Goal: Task Accomplishment & Management: Use online tool/utility

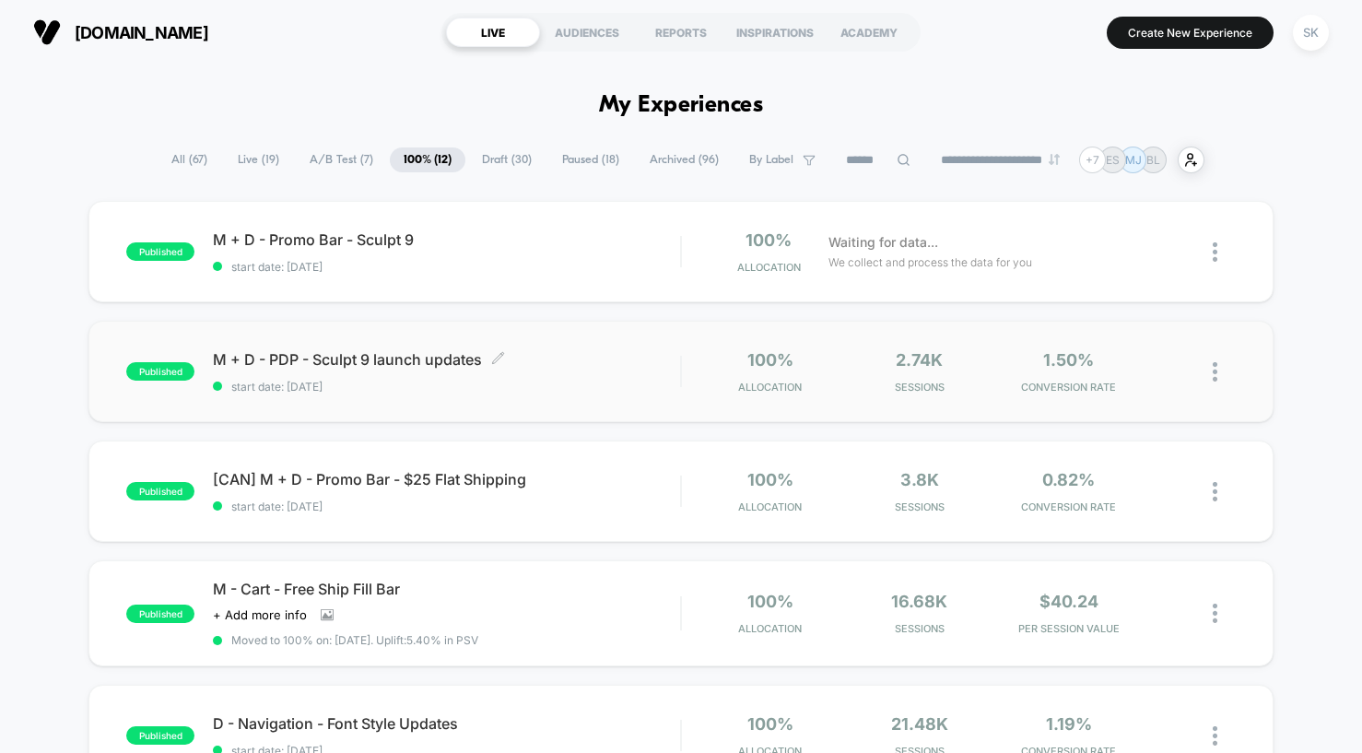
click at [506, 371] on div "M + D - PDP - Sculpt 9 launch updates Click to edit experience details Click to…" at bounding box center [446, 371] width 467 height 43
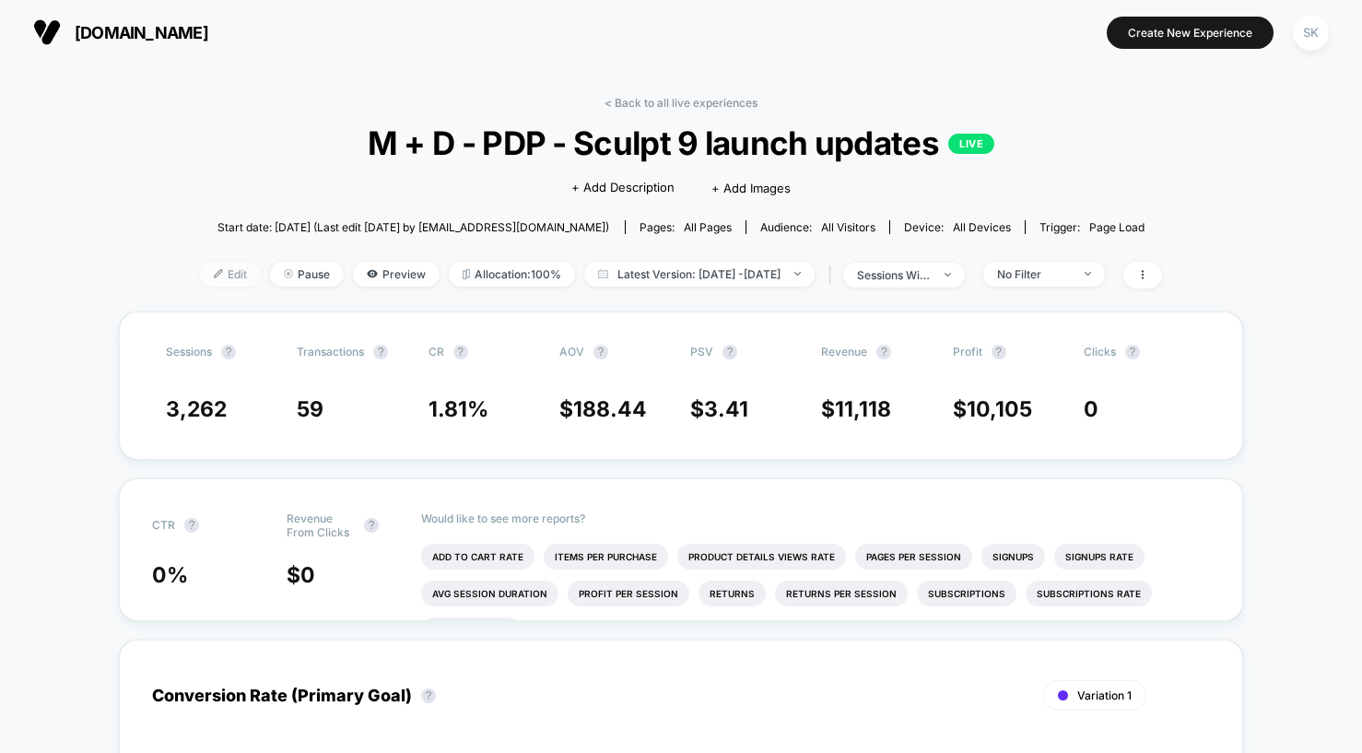
click at [200, 267] on span "Edit" at bounding box center [230, 274] width 61 height 25
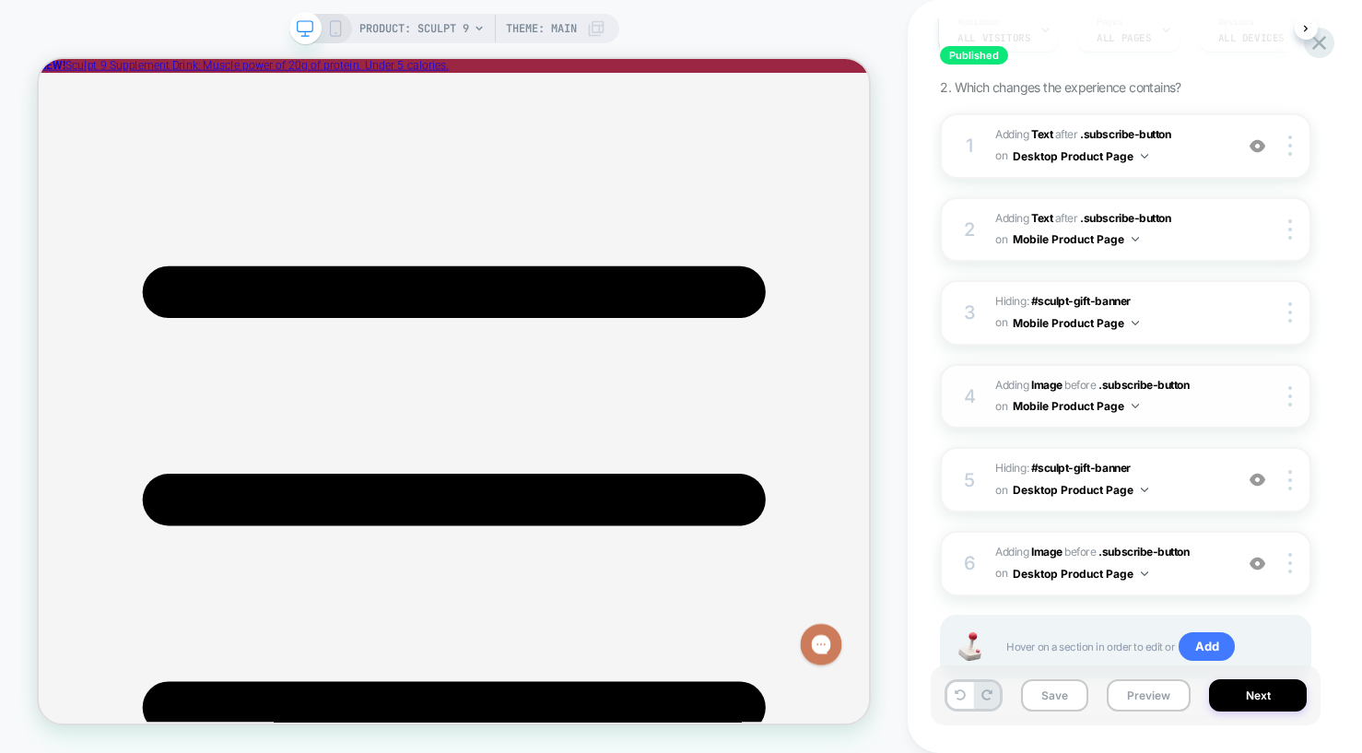
scroll to position [236, 0]
click at [1183, 407] on span "#_loomi_addon_1758002060148 Adding Image BEFORE .subscribe-button .subscribe-bu…" at bounding box center [1110, 395] width 229 height 43
click at [1053, 385] on b "Image" at bounding box center [1047, 384] width 31 height 14
click at [1226, 569] on div "6 #_loomi_addon_1758002123887 Adding Image BEFORE .subscribe-button .subscribe-…" at bounding box center [1125, 562] width 371 height 65
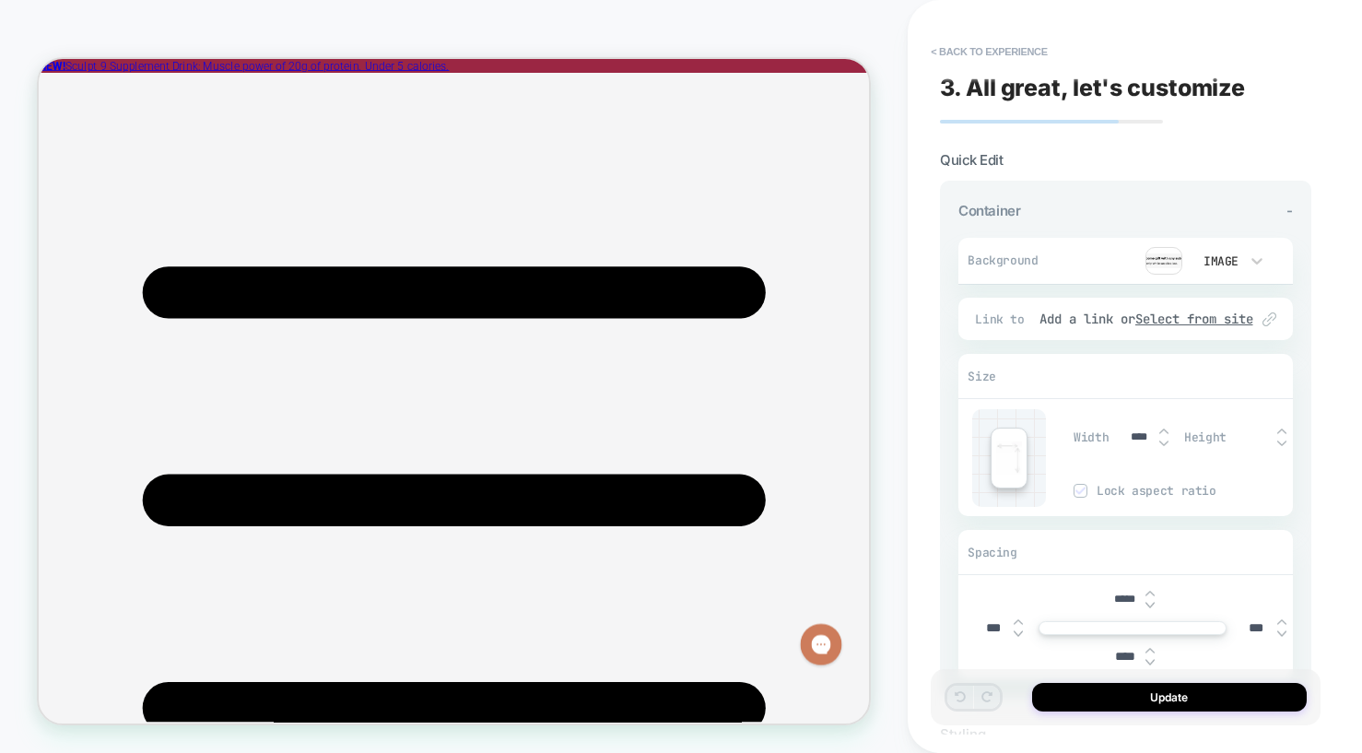
scroll to position [1141, 0]
click at [1160, 263] on img at bounding box center [1164, 261] width 37 height 28
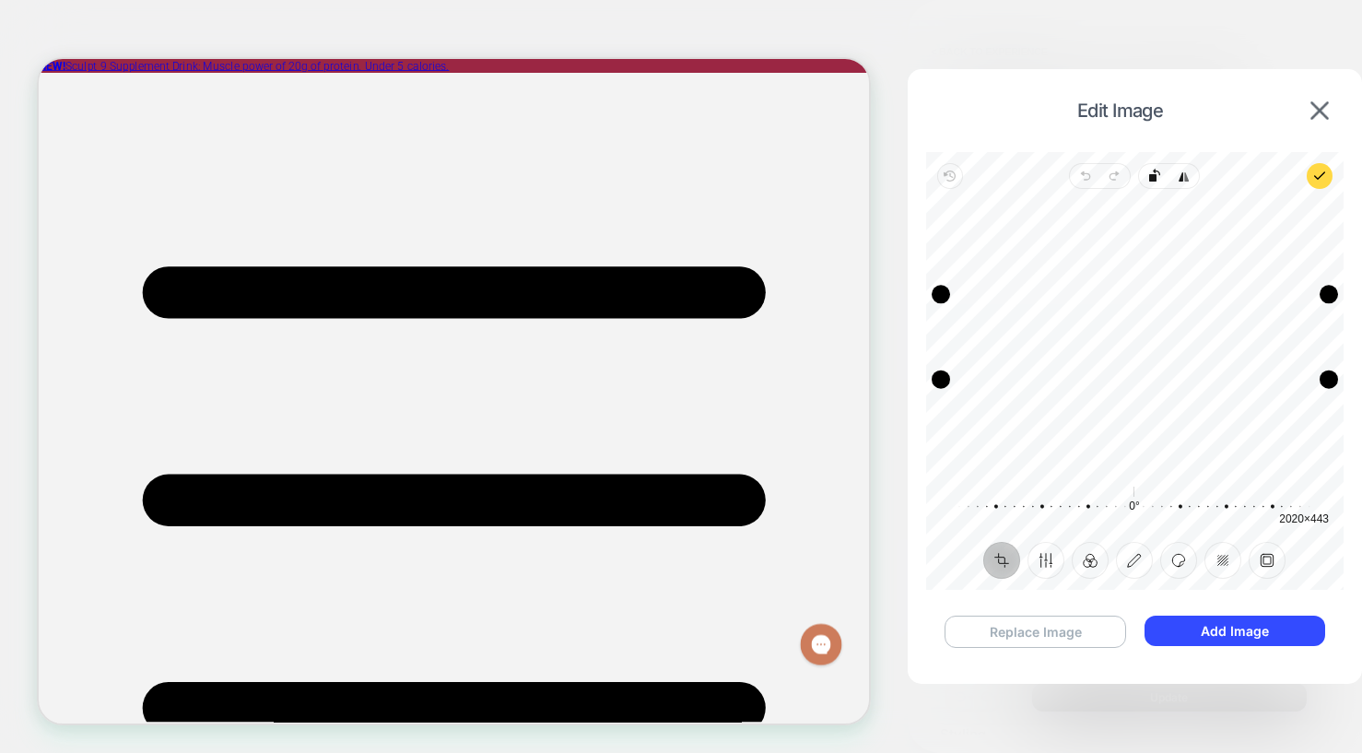
click at [1085, 641] on button "Replace Image" at bounding box center [1036, 632] width 182 height 32
click at [953, 387] on div "Drag corner bl" at bounding box center [949, 385] width 18 height 18
drag, startPoint x: 1332, startPoint y: 390, endPoint x: 1319, endPoint y: 389, distance: 12.9
click at [1319, 389] on div "Drag corner br" at bounding box center [1317, 384] width 18 height 18
drag, startPoint x: 1320, startPoint y: 388, endPoint x: 1256, endPoint y: 375, distance: 64.9
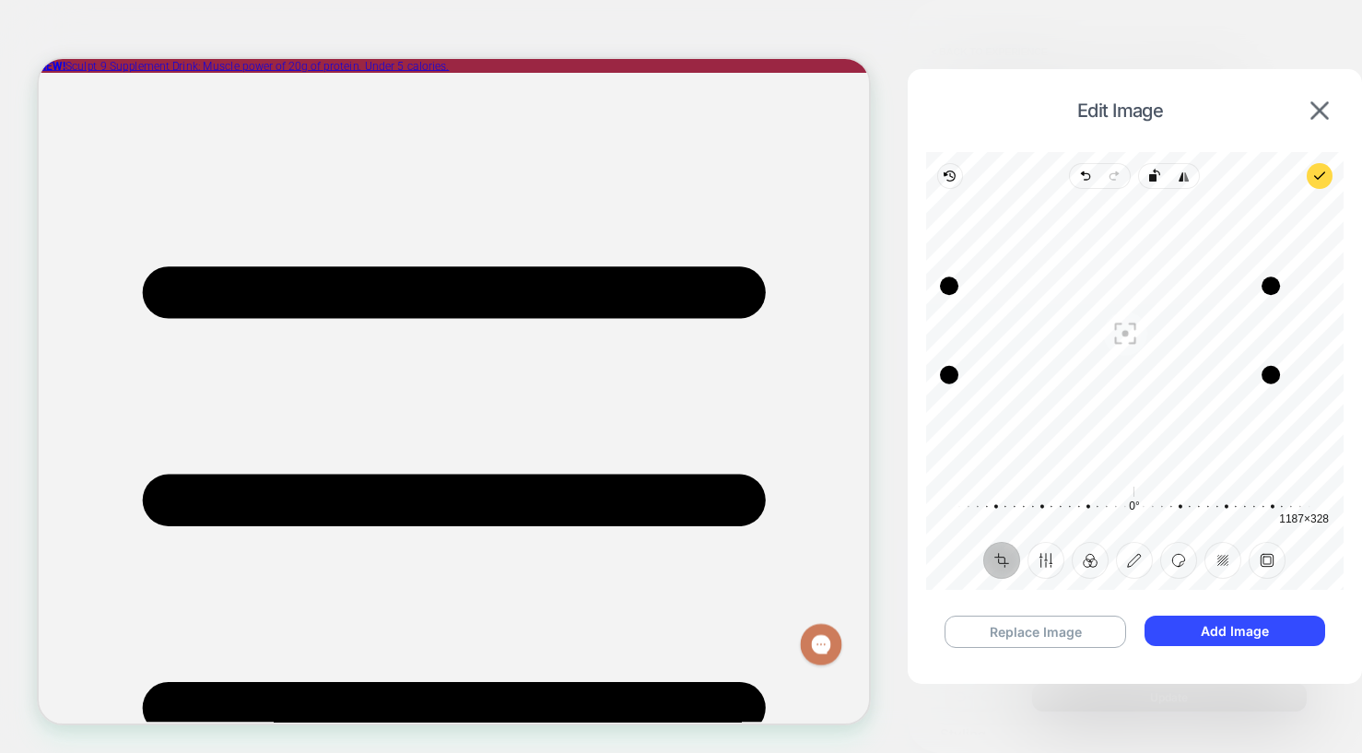
click at [1262, 375] on div "Drag corner br" at bounding box center [1271, 375] width 18 height 18
click at [949, 173] on icon "button" at bounding box center [950, 176] width 9 height 10
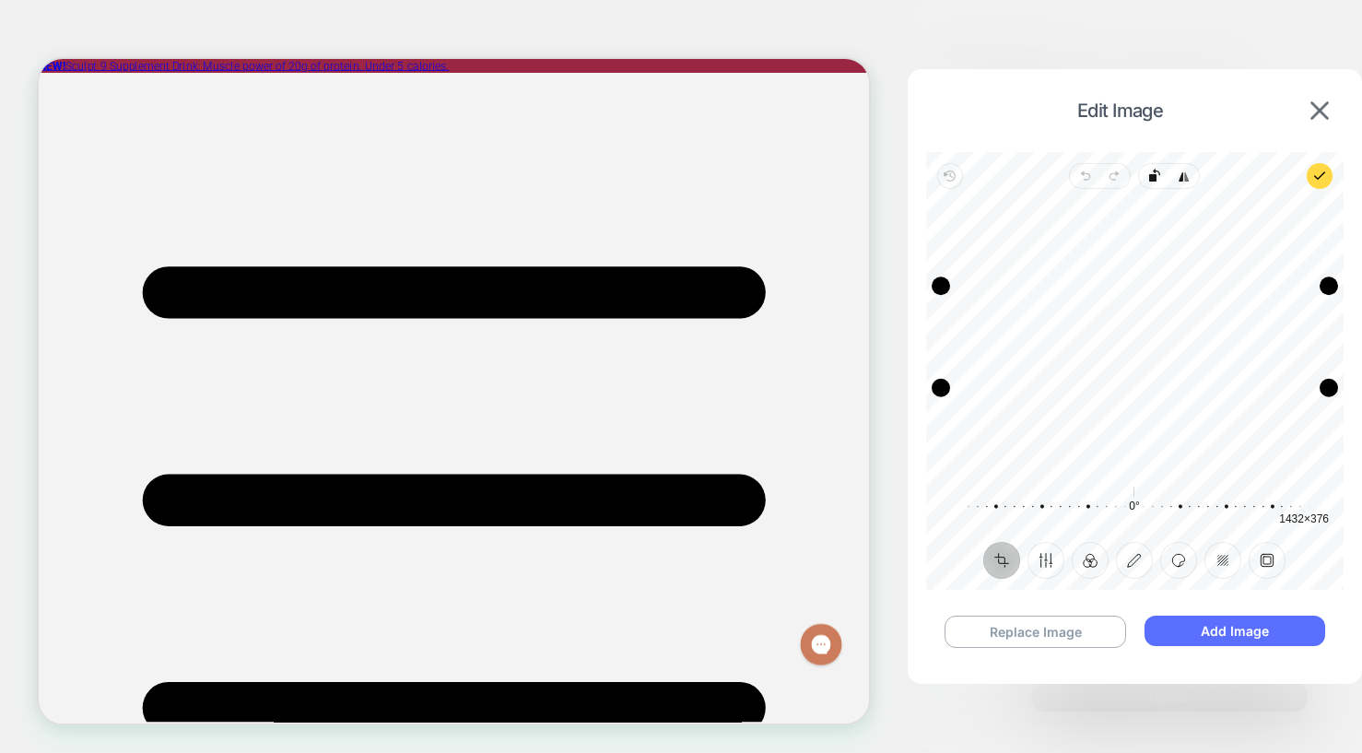
click at [1208, 634] on button "Add Image" at bounding box center [1235, 631] width 181 height 30
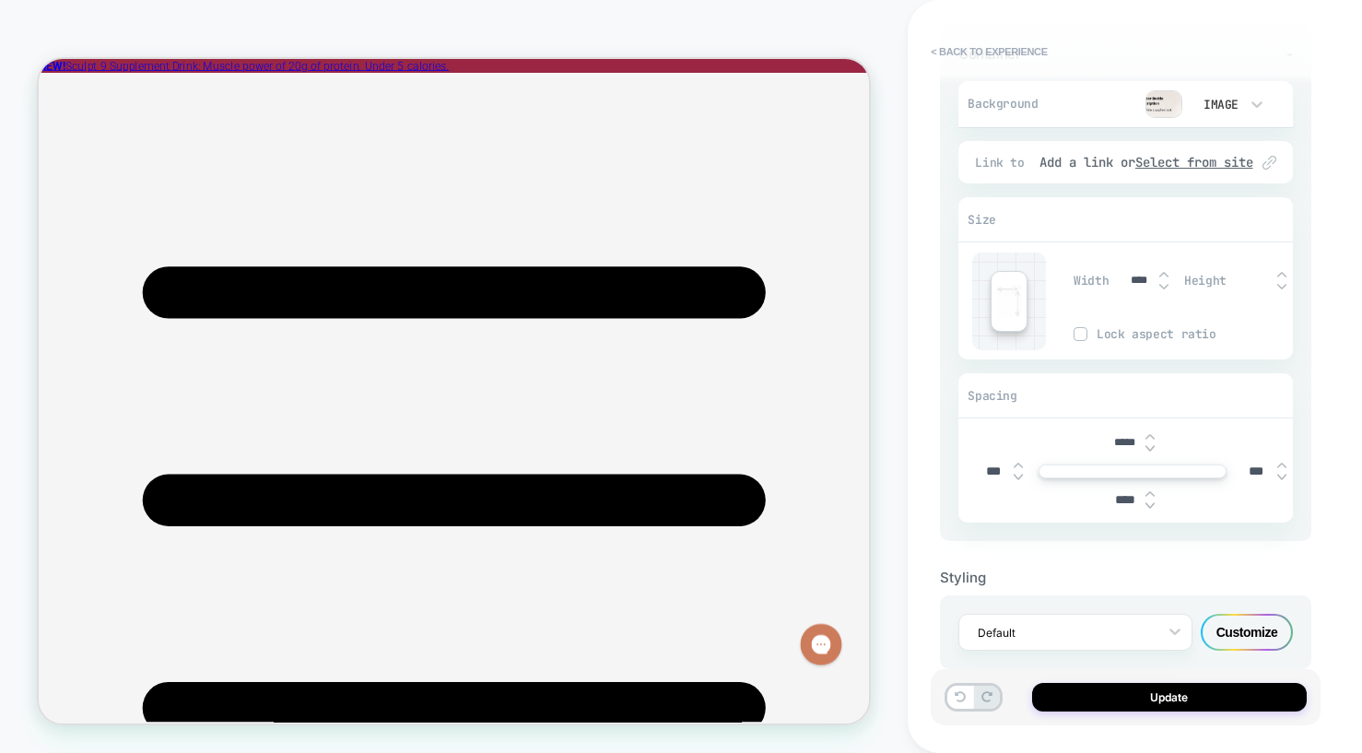
scroll to position [159, 0]
click at [1149, 492] on img at bounding box center [1150, 491] width 9 height 7
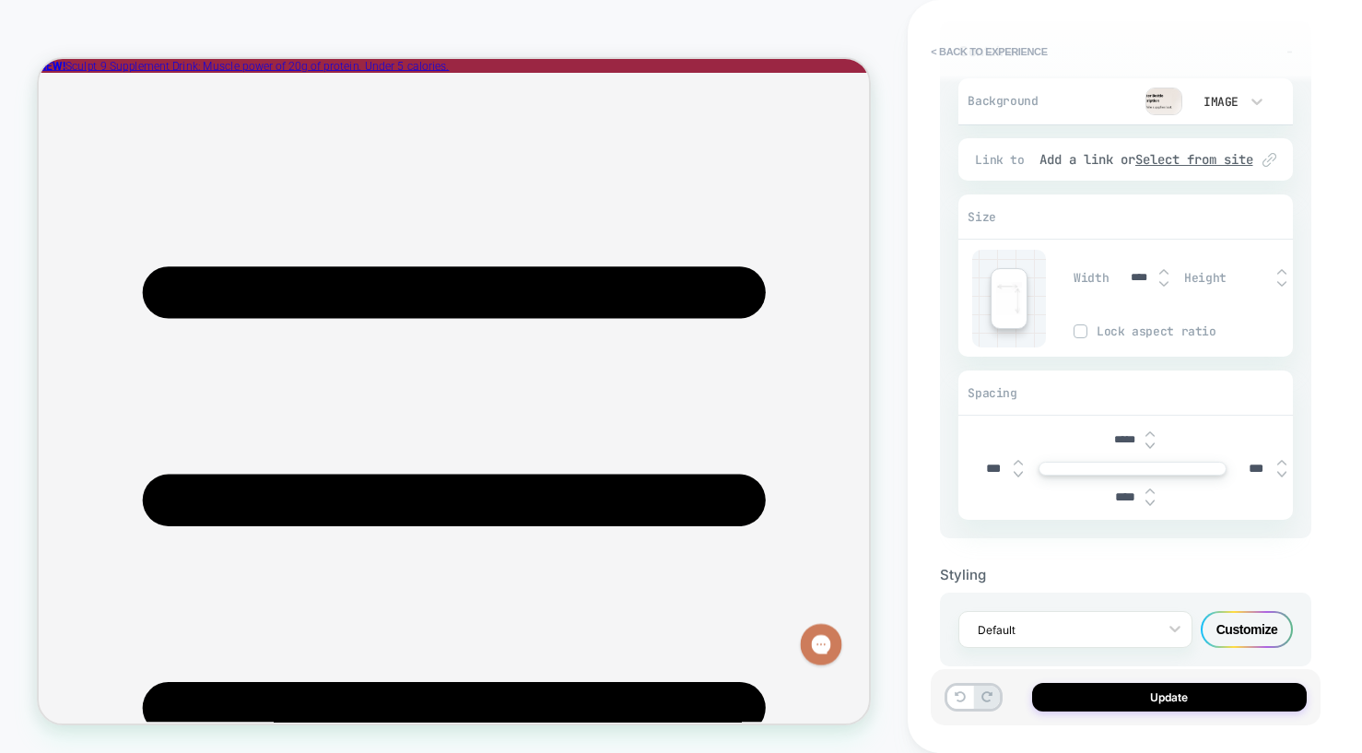
click at [1149, 492] on img at bounding box center [1150, 491] width 9 height 7
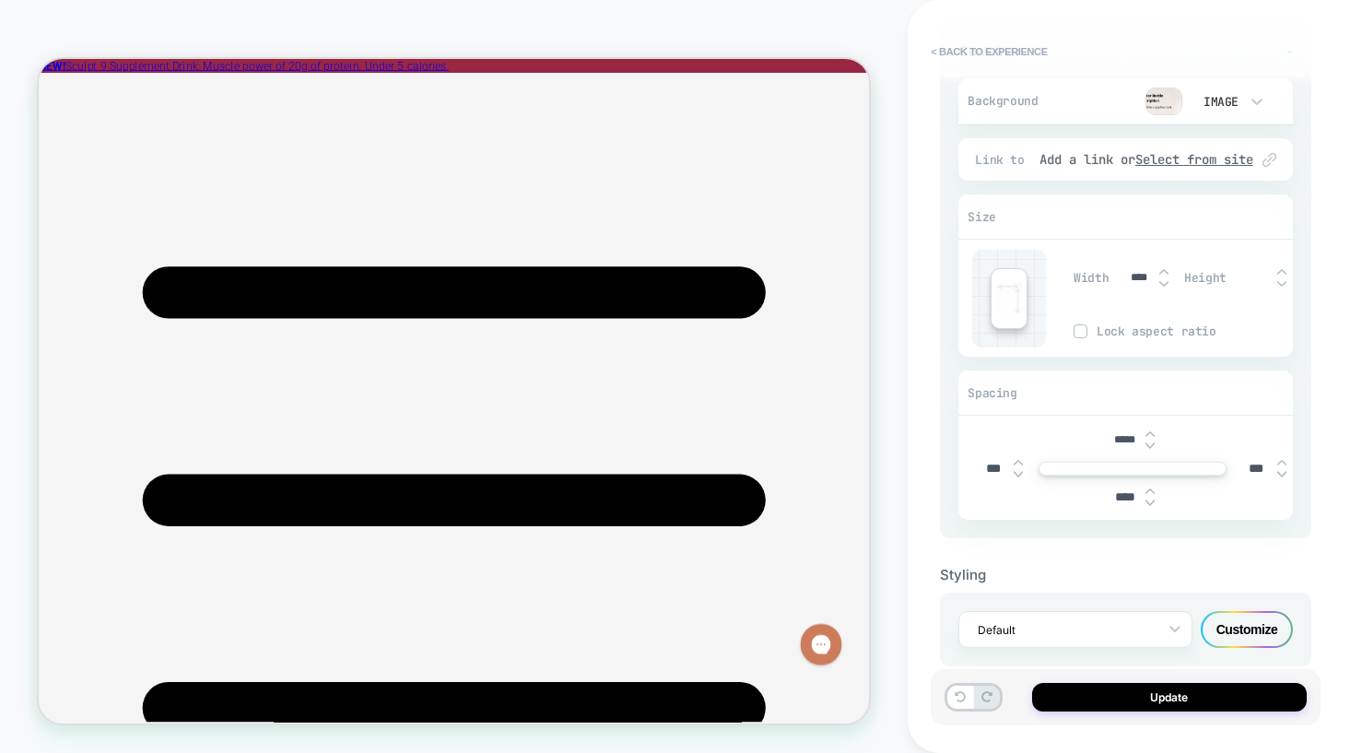
click at [1149, 492] on img at bounding box center [1150, 491] width 9 height 7
type input "****"
click at [1085, 332] on img at bounding box center [1080, 330] width 9 height 9
click at [1280, 282] on img at bounding box center [1282, 283] width 9 height 7
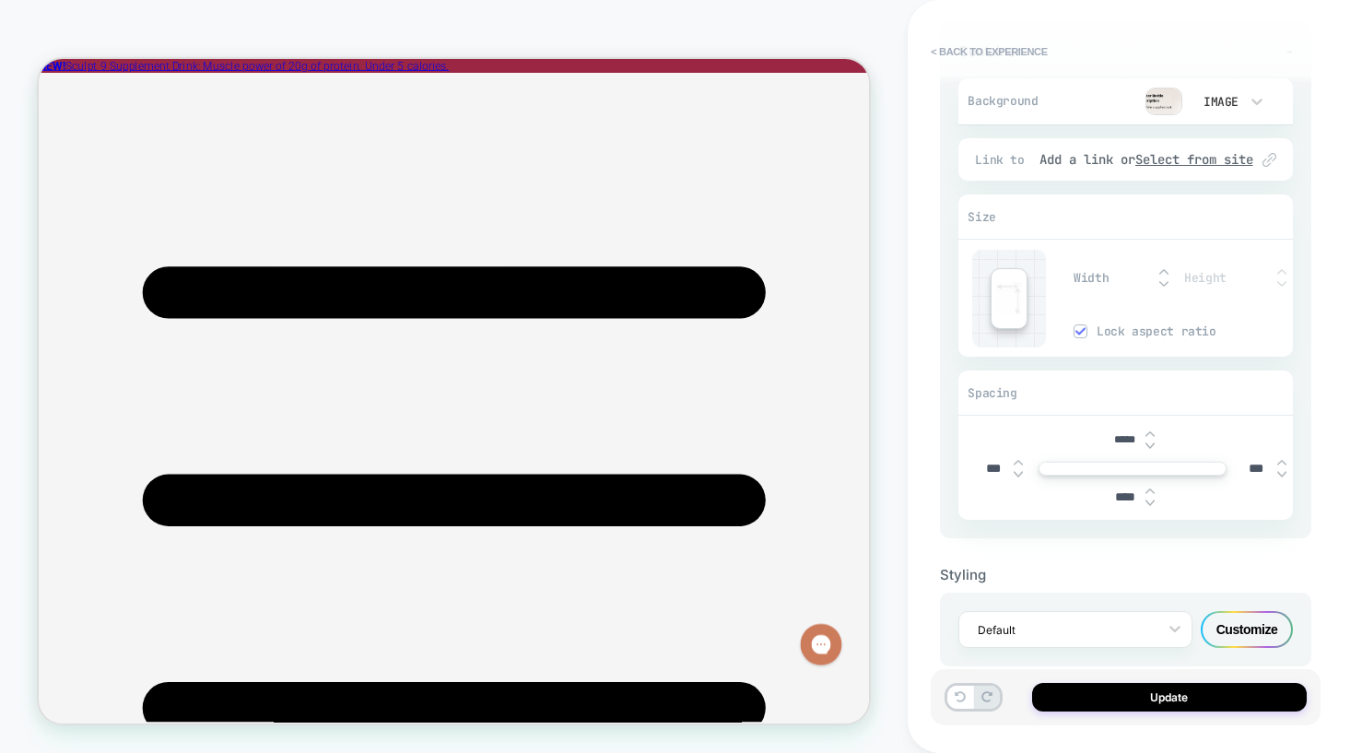
click at [1280, 282] on img at bounding box center [1282, 283] width 9 height 7
click at [1169, 284] on img at bounding box center [1164, 283] width 9 height 7
click at [1115, 279] on div "Width Height Lock aspect ratio" at bounding box center [1183, 299] width 219 height 98
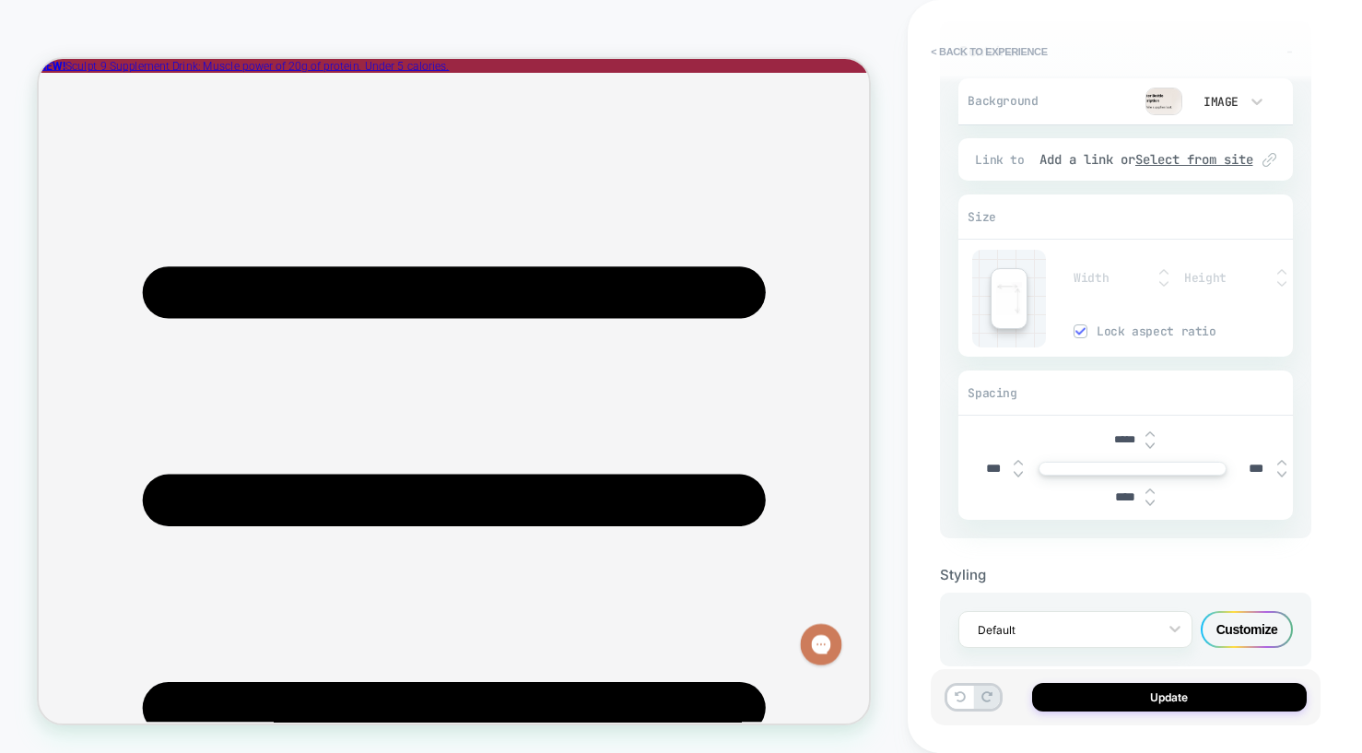
click at [1164, 280] on img at bounding box center [1164, 283] width 9 height 7
click at [1164, 282] on img at bounding box center [1164, 283] width 9 height 7
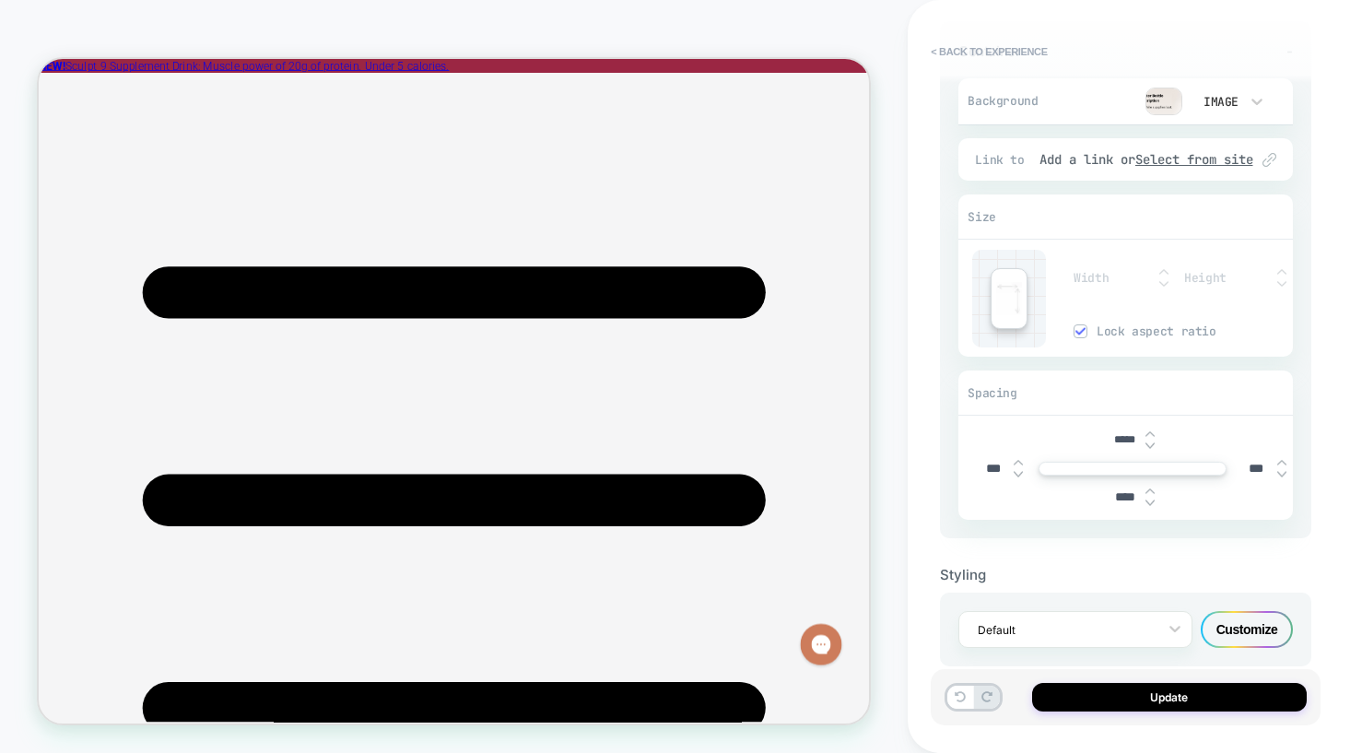
click at [1085, 334] on img at bounding box center [1080, 330] width 9 height 9
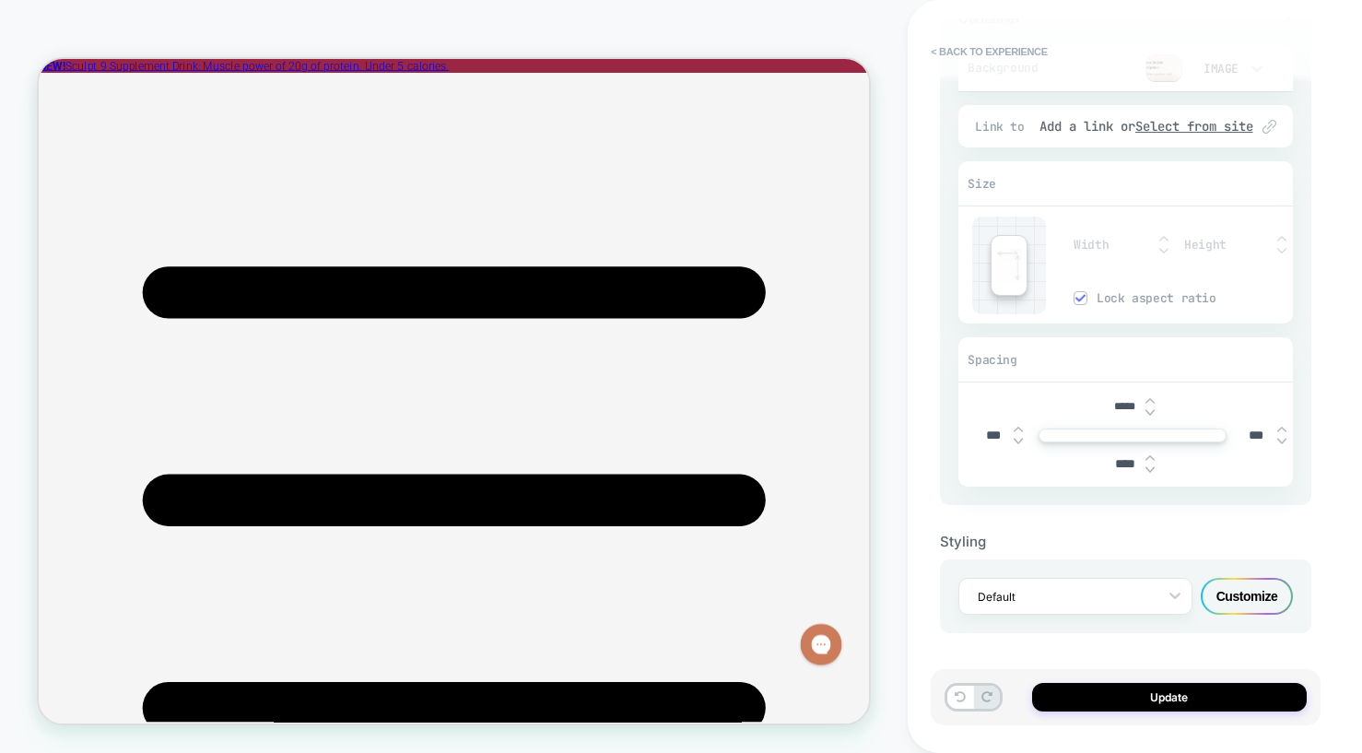
scroll to position [0, 0]
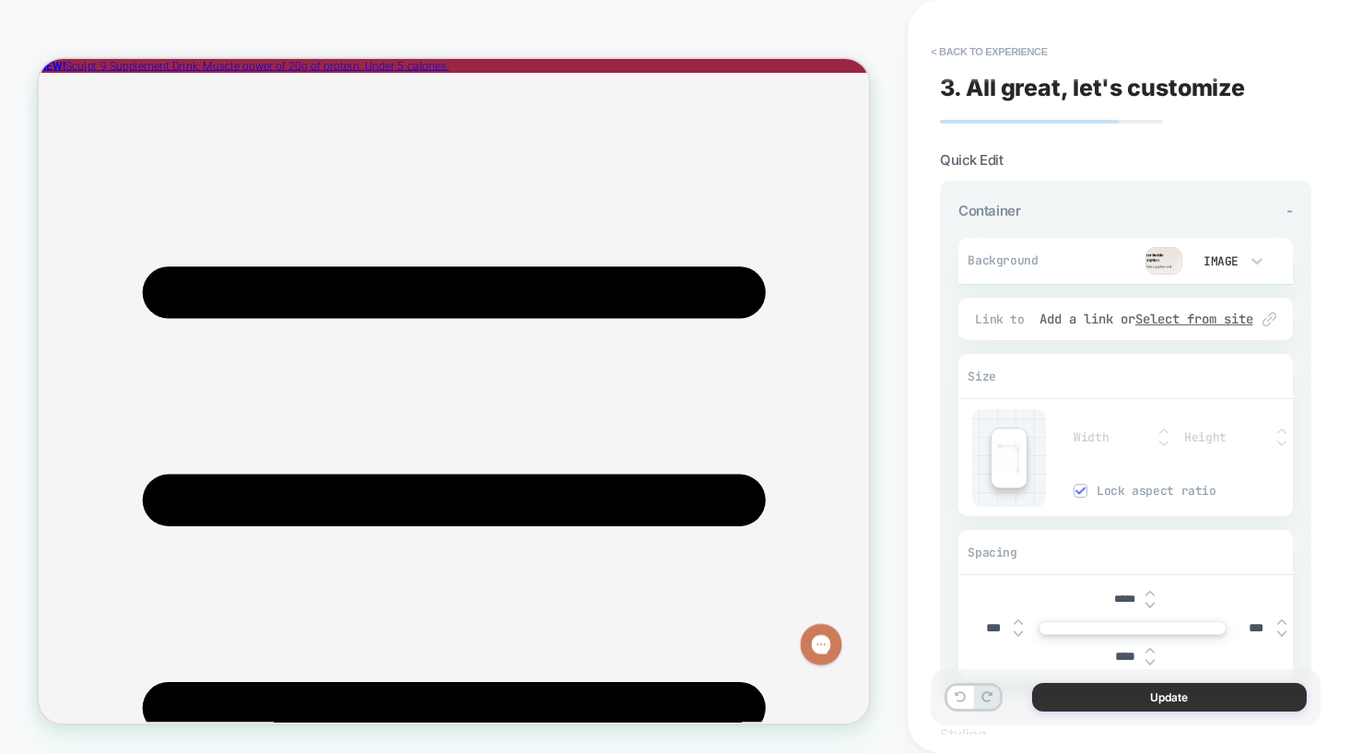
click at [1168, 693] on button "Update" at bounding box center [1169, 697] width 275 height 29
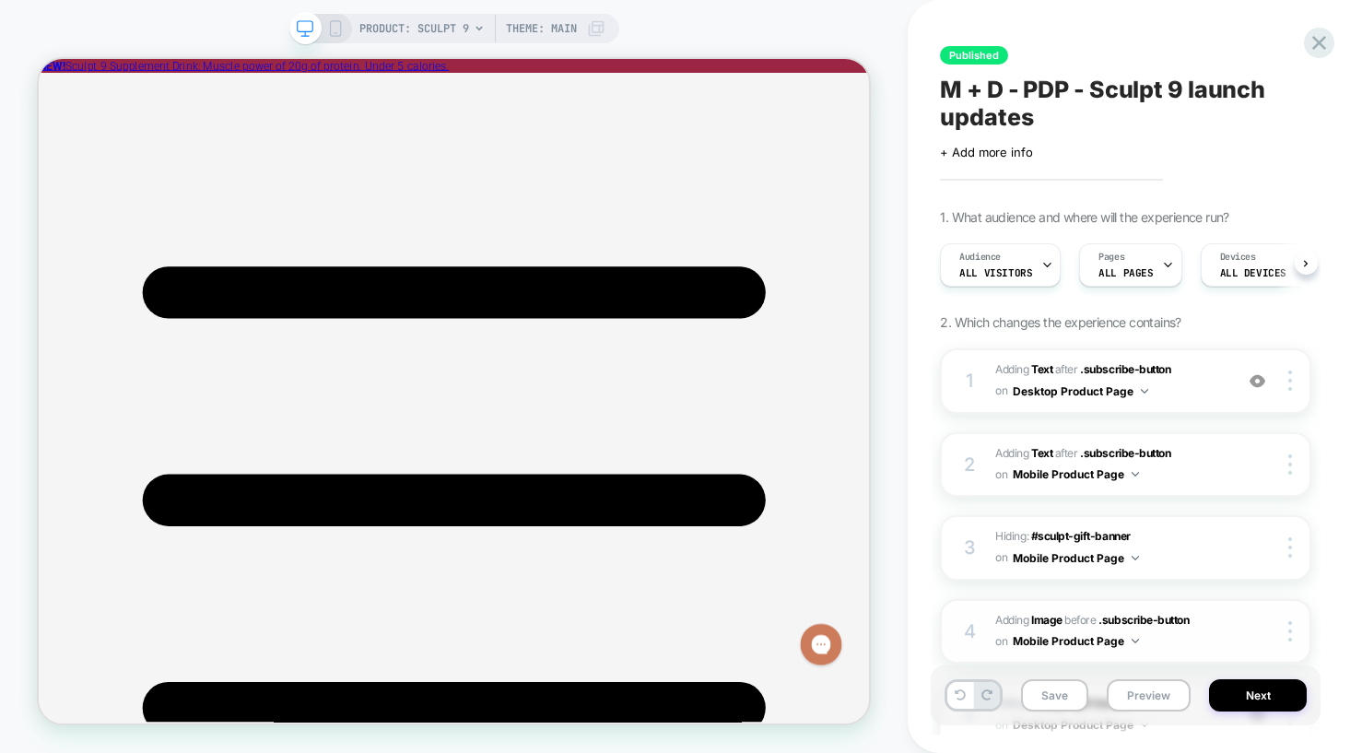
scroll to position [0, 1]
click at [1293, 389] on div at bounding box center [1292, 381] width 35 height 20
click at [1324, 419] on div "Published M + D - PDP - Sculpt 9 launch updates Click to edit experience detail…" at bounding box center [1135, 376] width 390 height 753
click at [1292, 633] on div at bounding box center [1292, 631] width 35 height 20
click at [1321, 353] on div "Published M + D - PDP - Sculpt 9 launch updates Click to edit experience detail…" at bounding box center [1135, 376] width 390 height 753
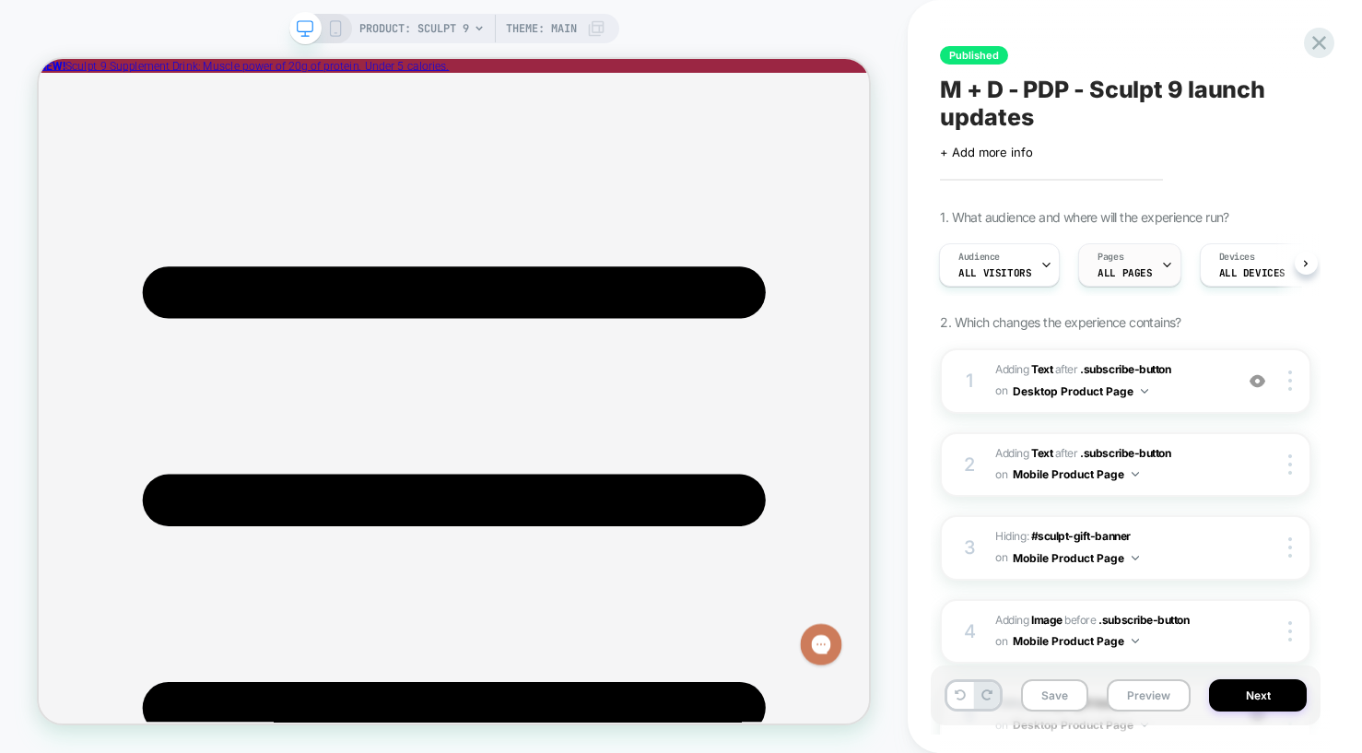
click at [1135, 278] on span "ALL PAGES" at bounding box center [1125, 272] width 54 height 13
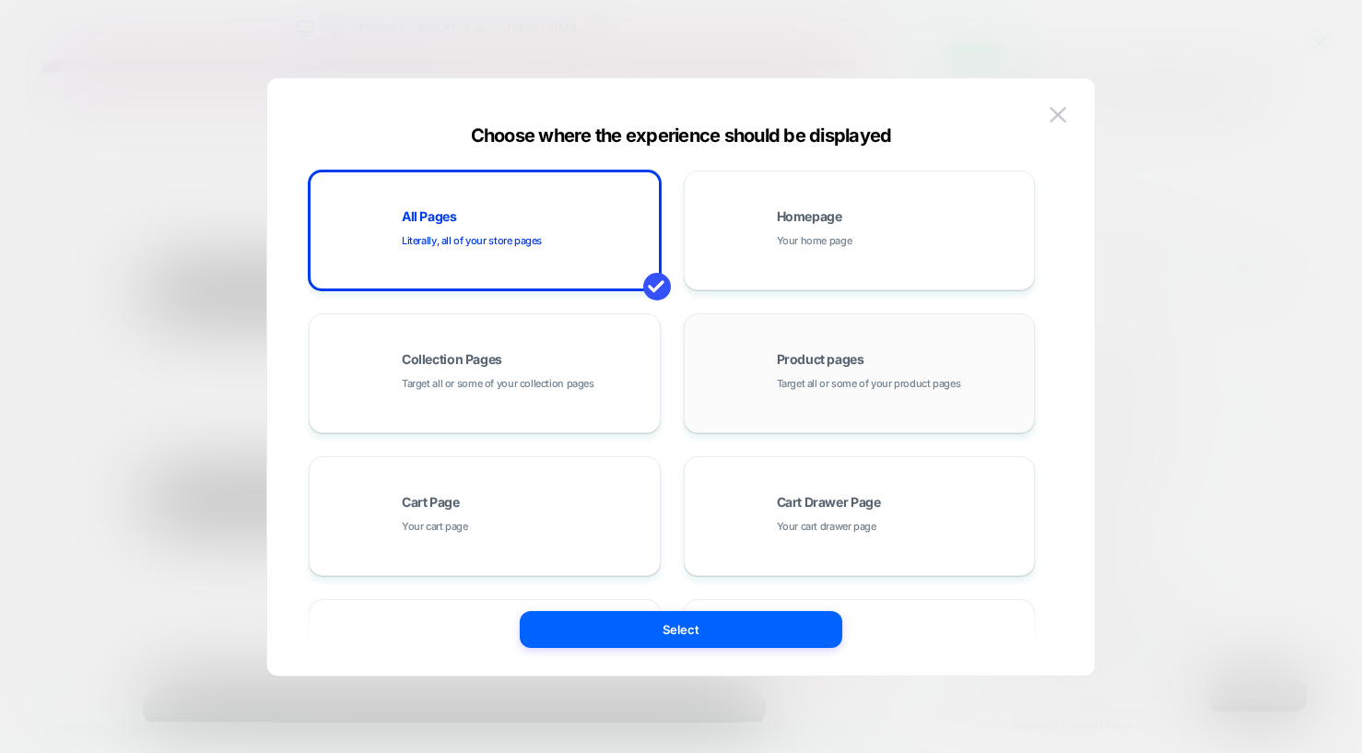
click at [860, 376] on span "Target all or some of your product pages" at bounding box center [869, 384] width 184 height 18
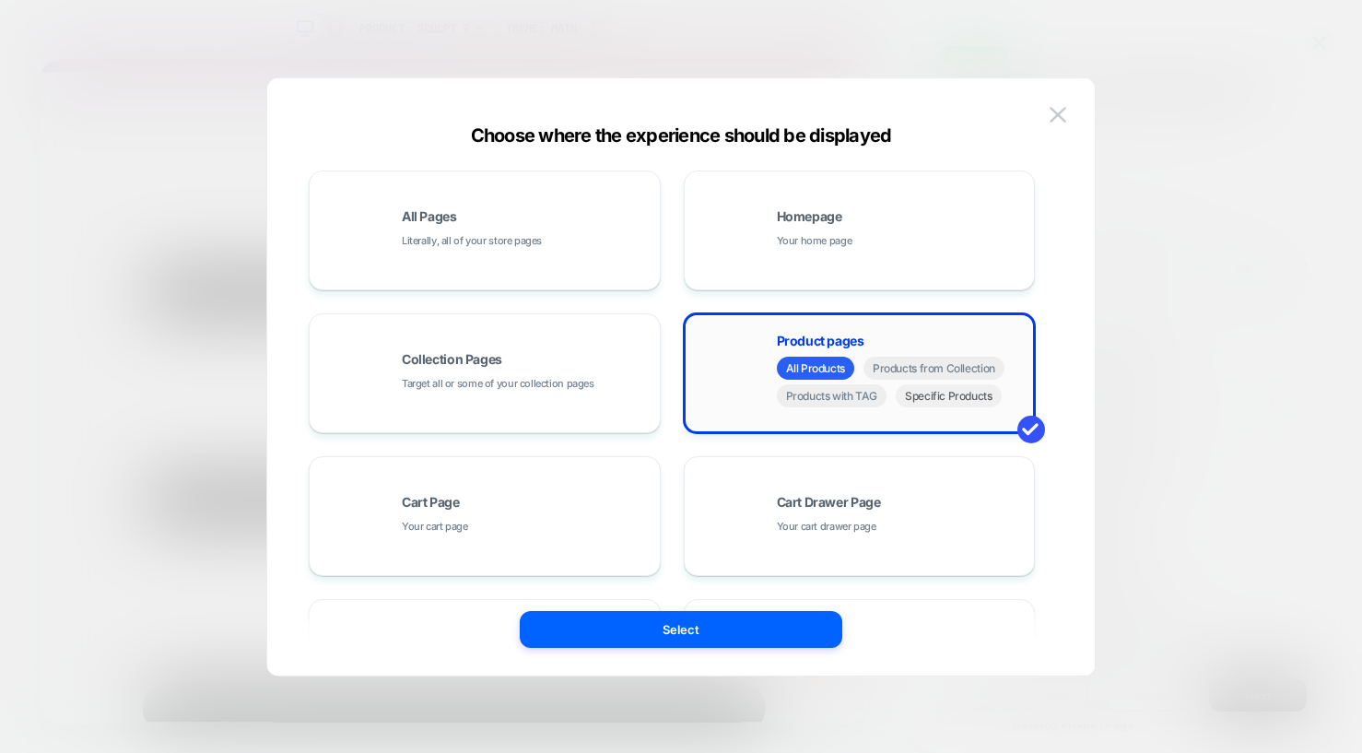
click at [932, 403] on span "Specific Products" at bounding box center [949, 395] width 106 height 23
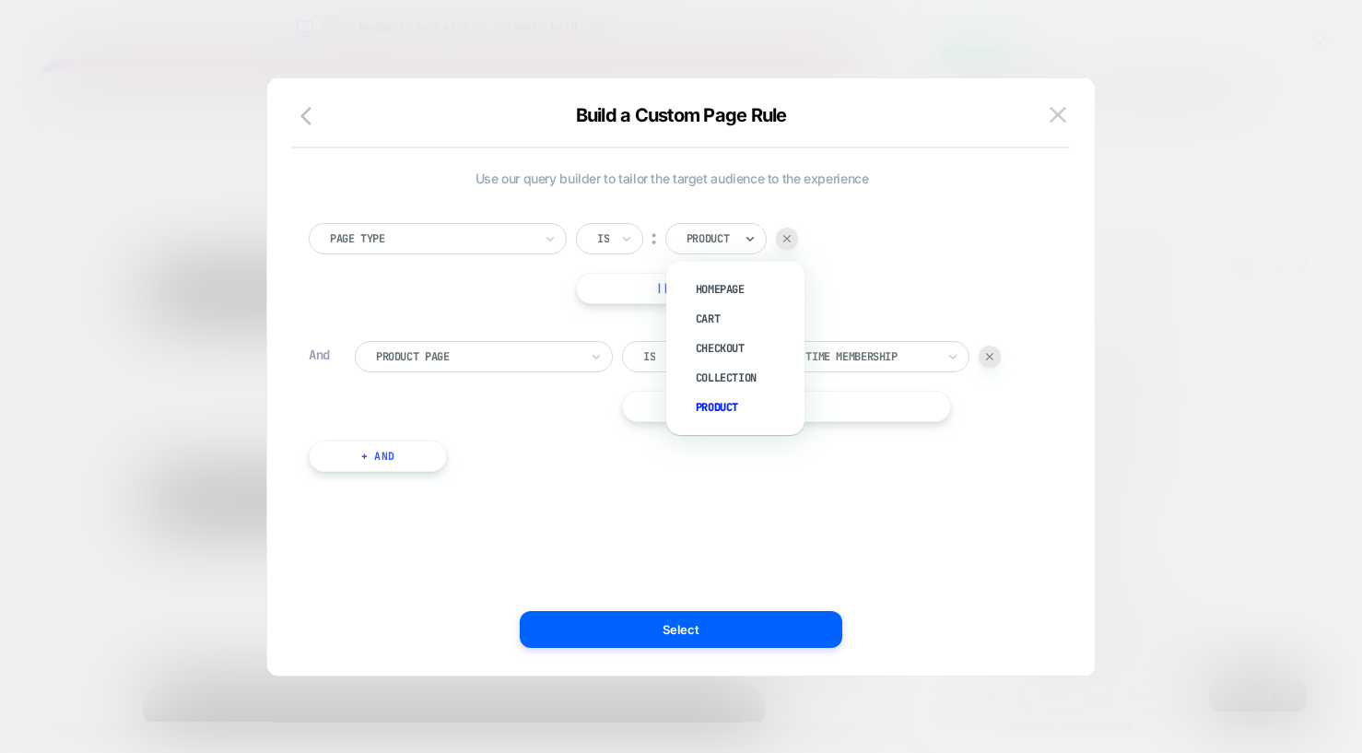
click at [694, 242] on input "text" at bounding box center [690, 238] width 7 height 17
click at [494, 308] on div "Page Type Is ︰ option Homepage focused, 1 of 5. 5 results available. Use Up and…" at bounding box center [672, 338] width 745 height 286
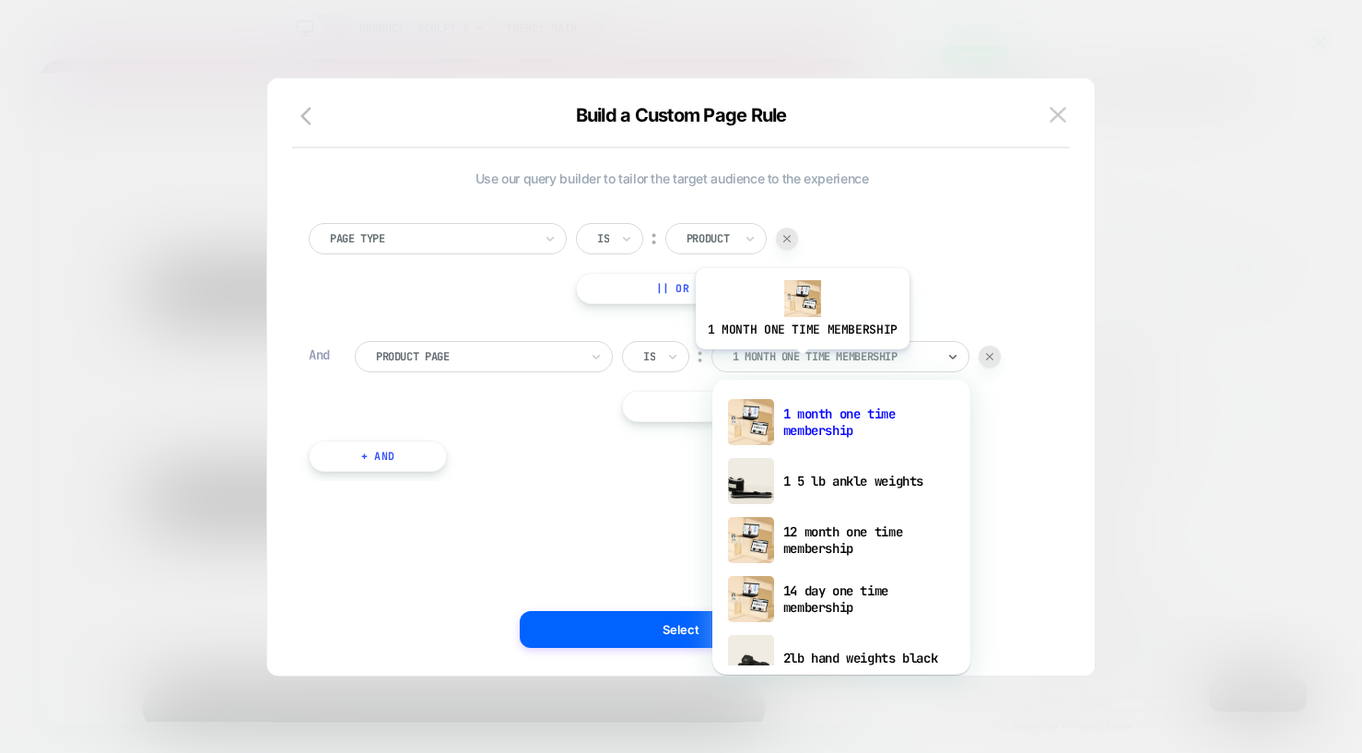
click at [800, 363] on div at bounding box center [834, 356] width 203 height 17
type input "**"
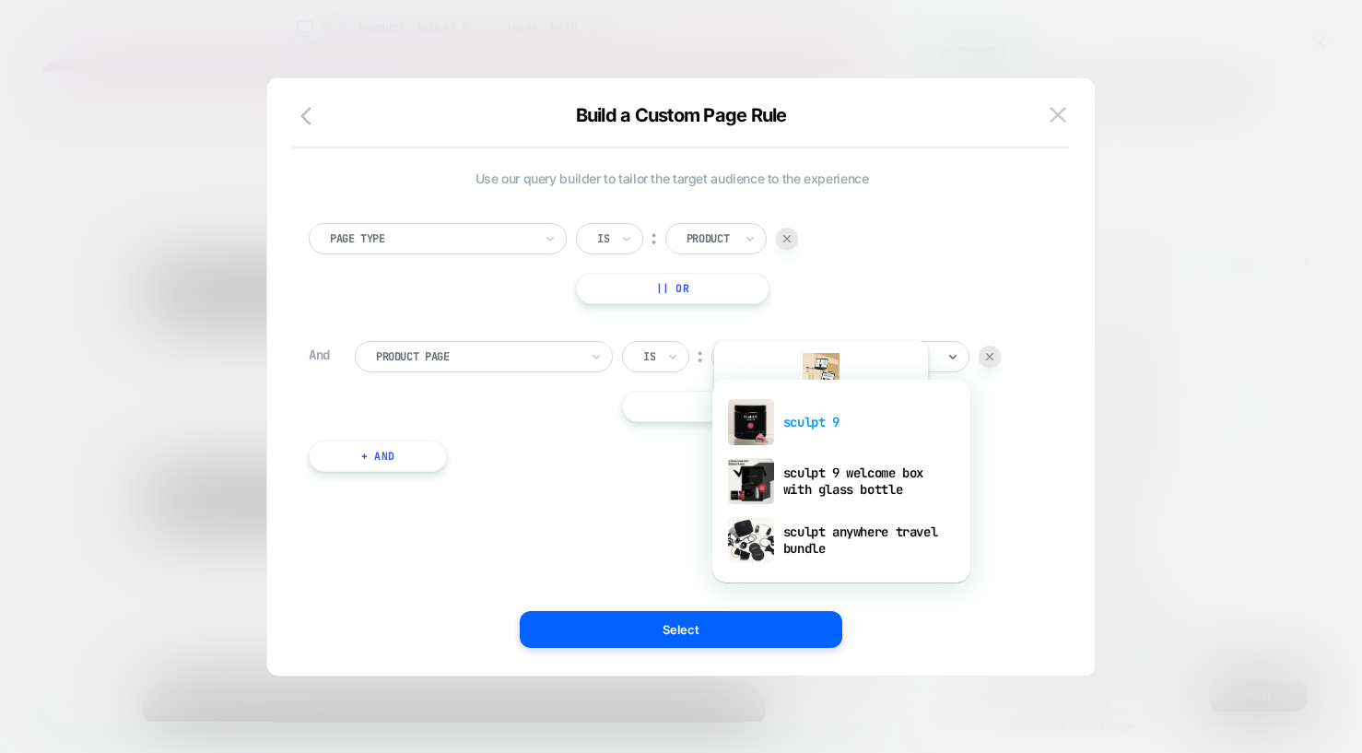
click at [819, 436] on div "sculpt 9" at bounding box center [842, 422] width 240 height 59
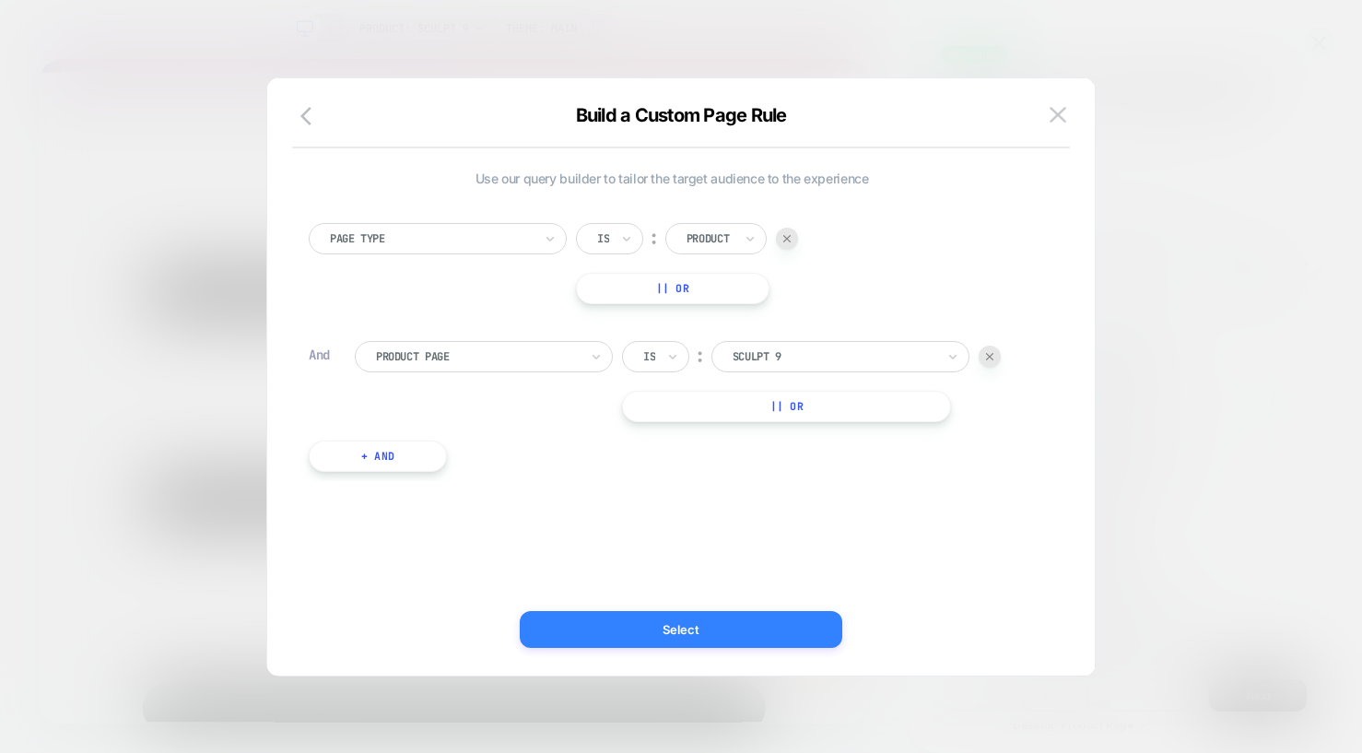
click at [624, 636] on button "Select" at bounding box center [681, 629] width 323 height 37
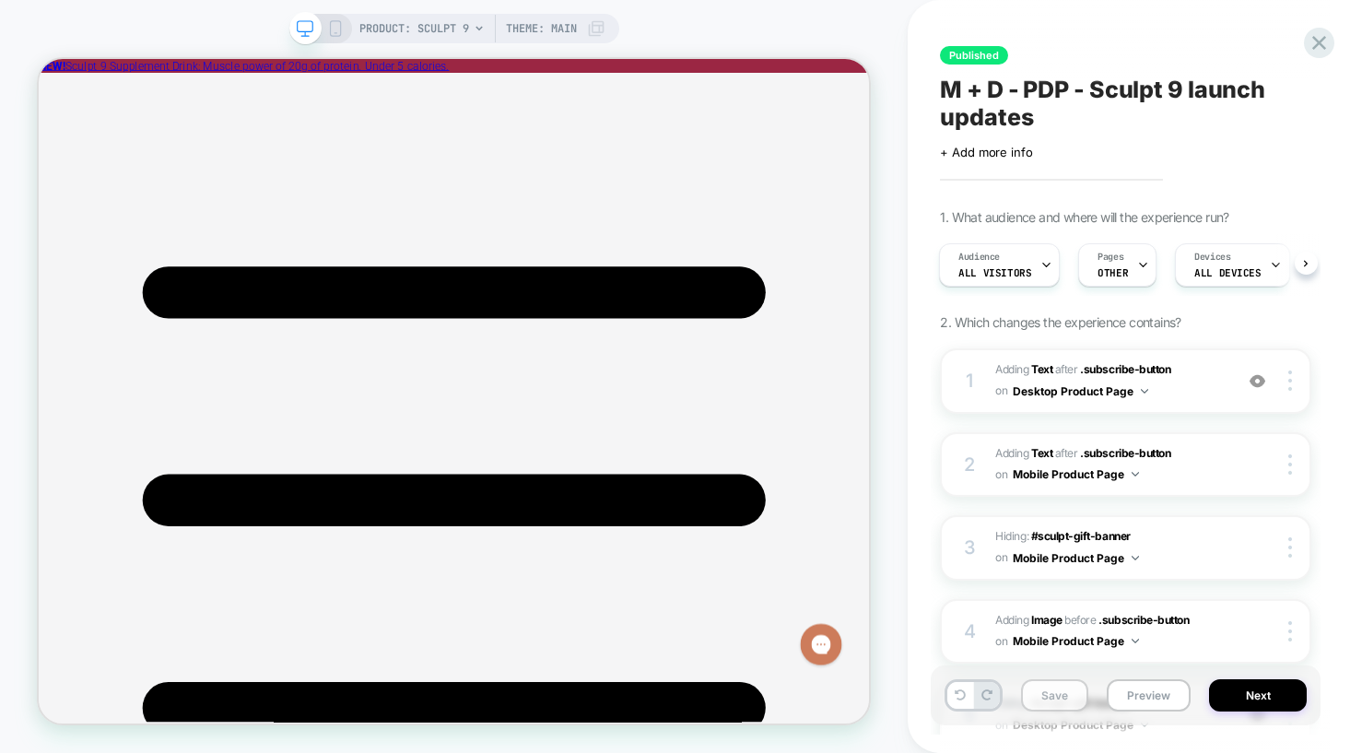
click at [1075, 689] on button "Save" at bounding box center [1054, 695] width 67 height 32
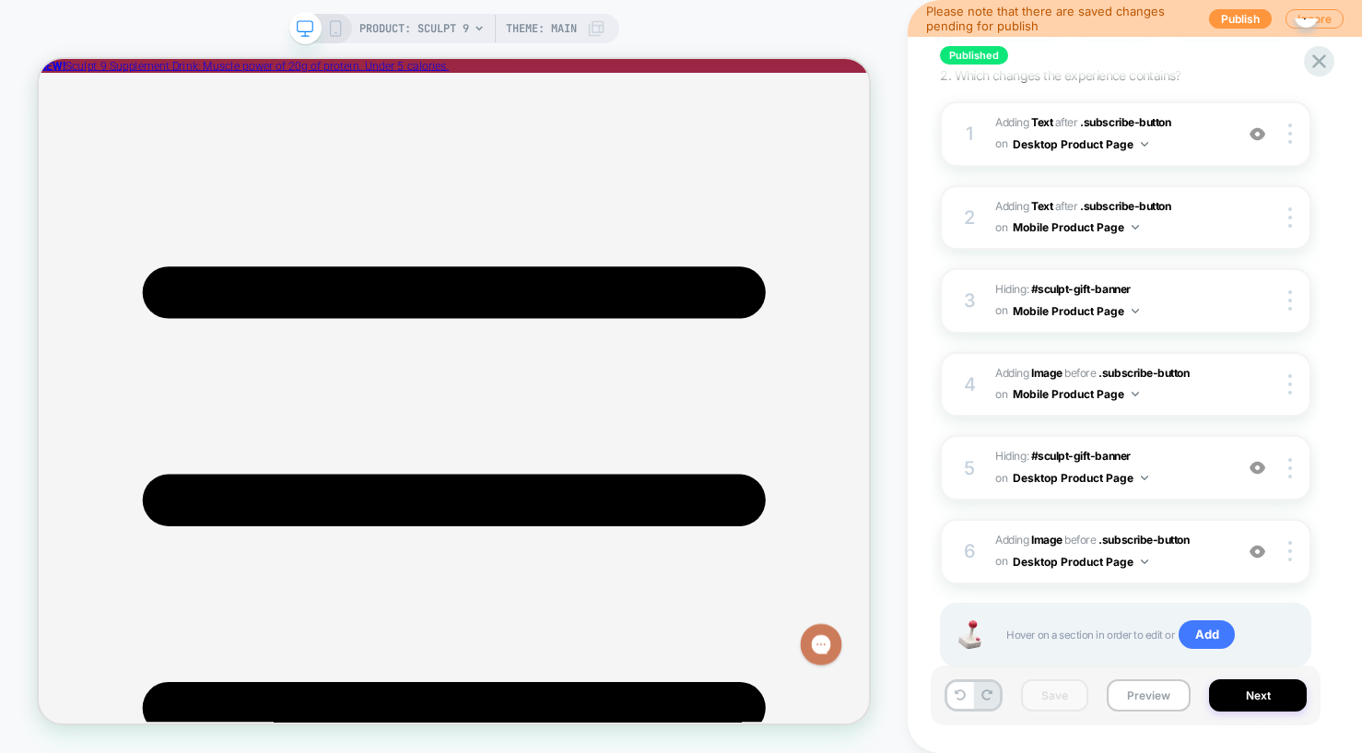
scroll to position [256, 0]
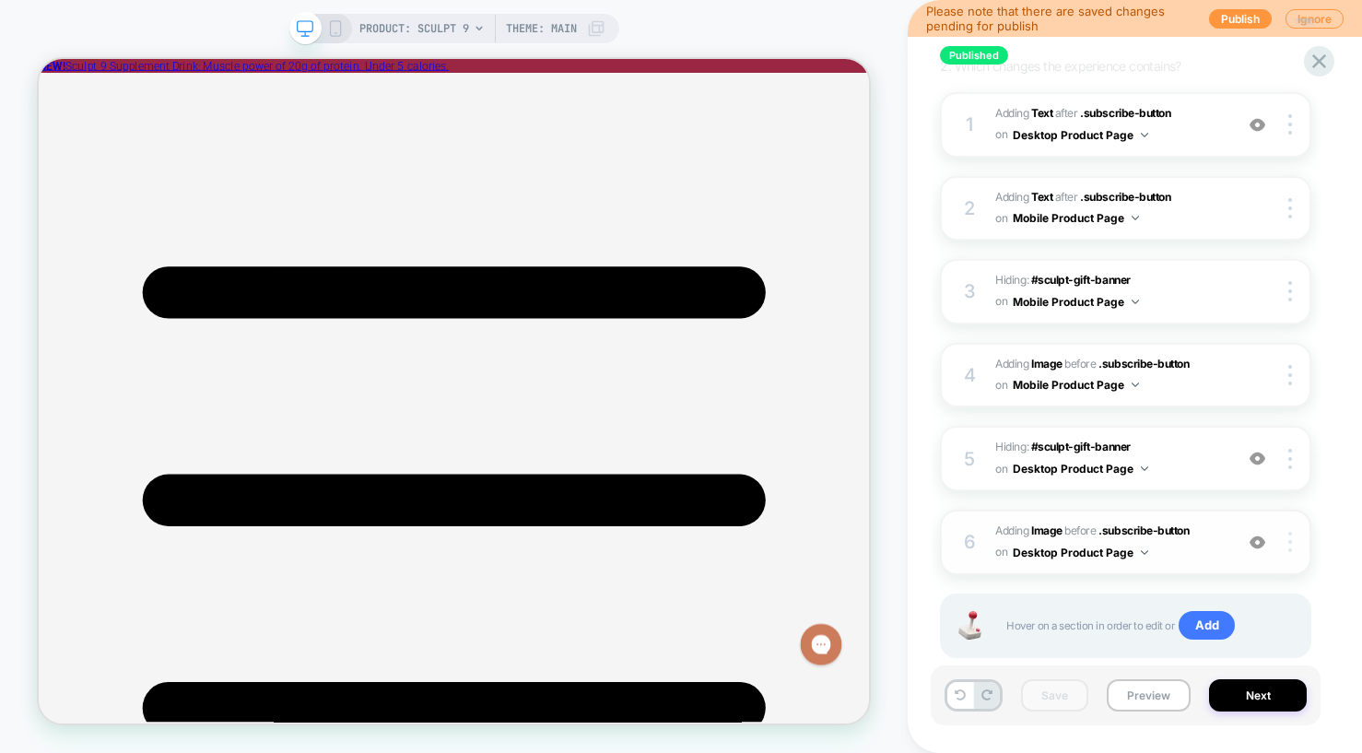
click at [1291, 550] on div at bounding box center [1292, 542] width 35 height 20
click at [1324, 509] on div "Published M + D - PDP - Sculpt 9 launch updates Click to edit experience detail…" at bounding box center [1135, 376] width 390 height 753
click at [332, 29] on icon at bounding box center [335, 28] width 17 height 17
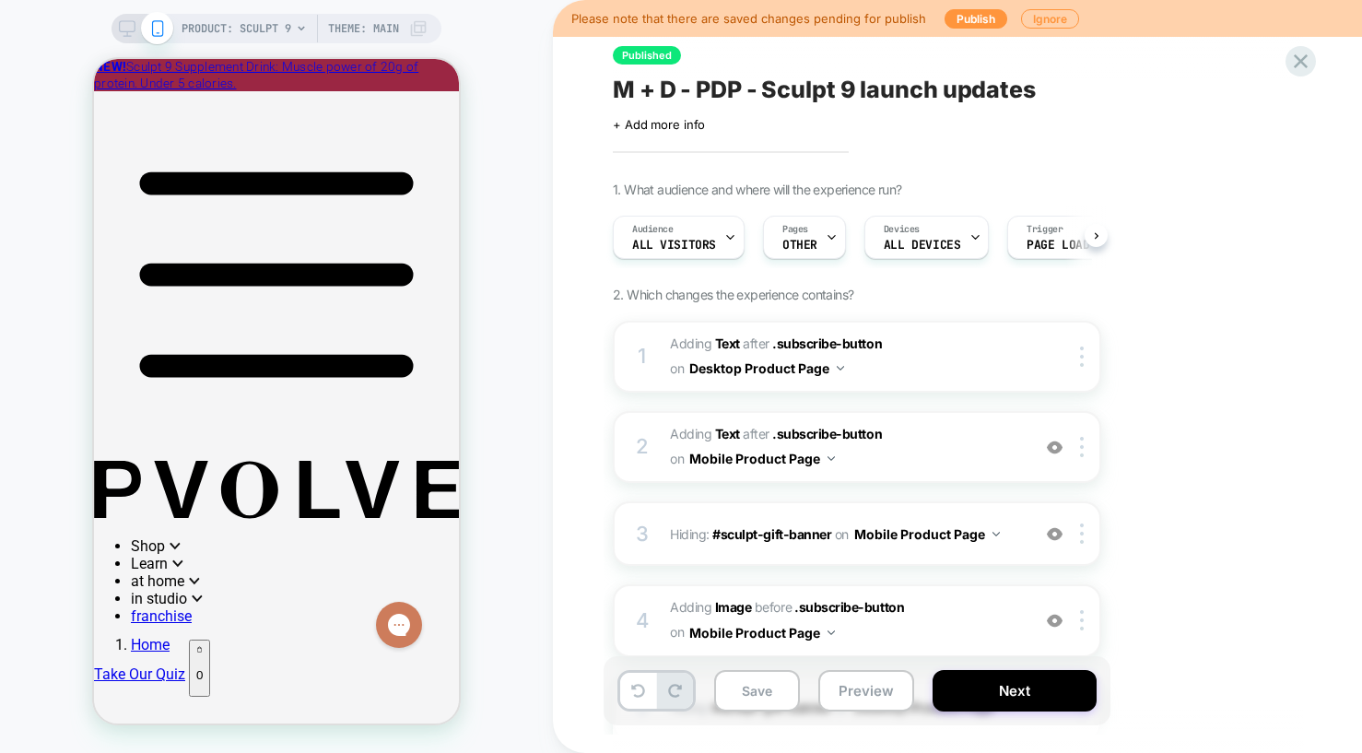
scroll to position [0, 1]
click at [992, 629] on span "#_loomi_addon_1758002060148 Adding Image BEFORE .subscribe-button .subscribe-bu…" at bounding box center [845, 621] width 351 height 50
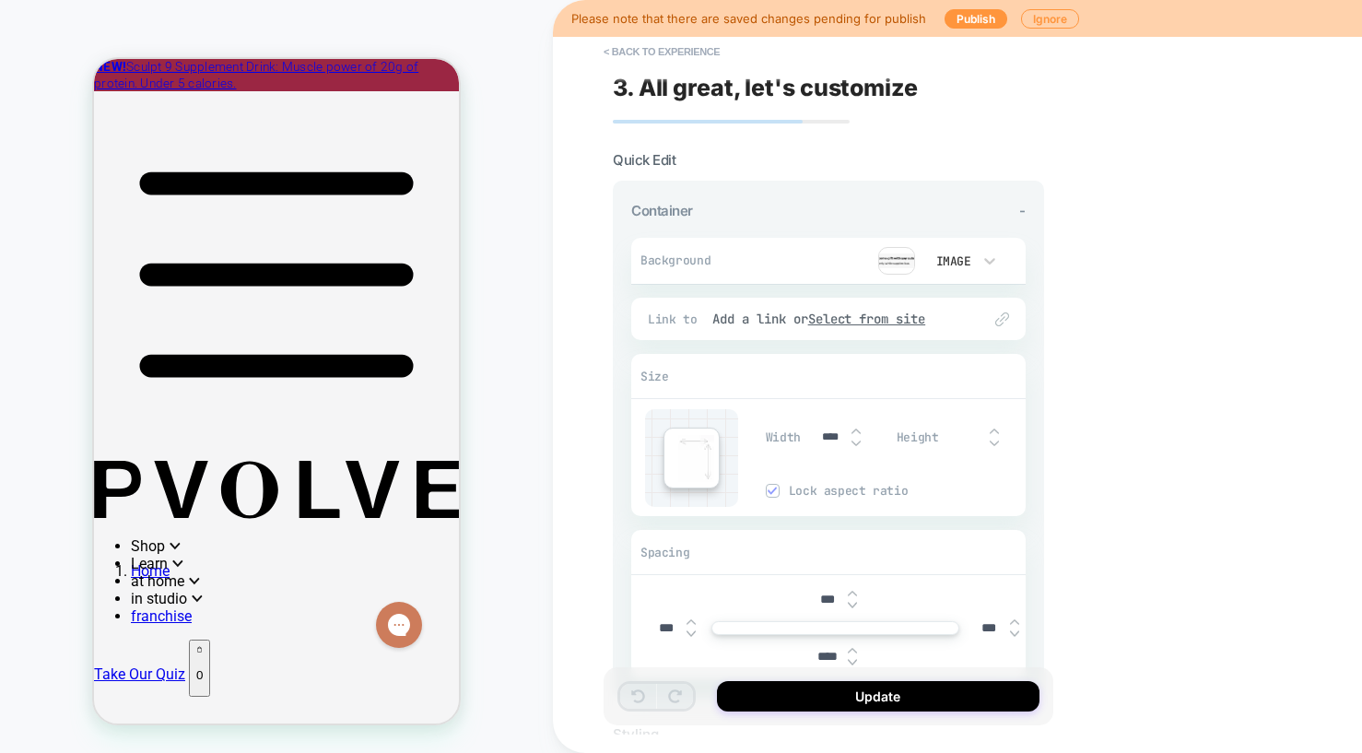
scroll to position [968, 0]
click at [903, 255] on img at bounding box center [897, 261] width 37 height 28
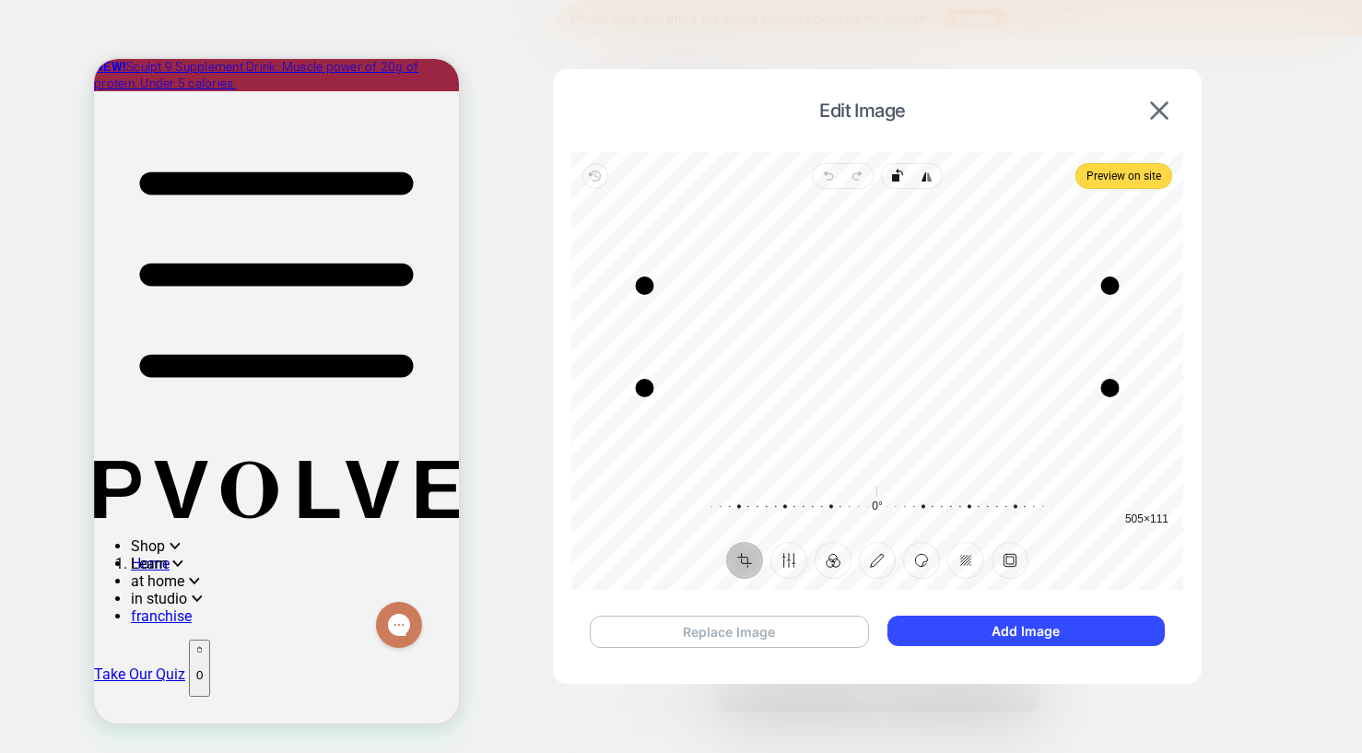
click at [709, 636] on button "Replace Image" at bounding box center [729, 632] width 279 height 32
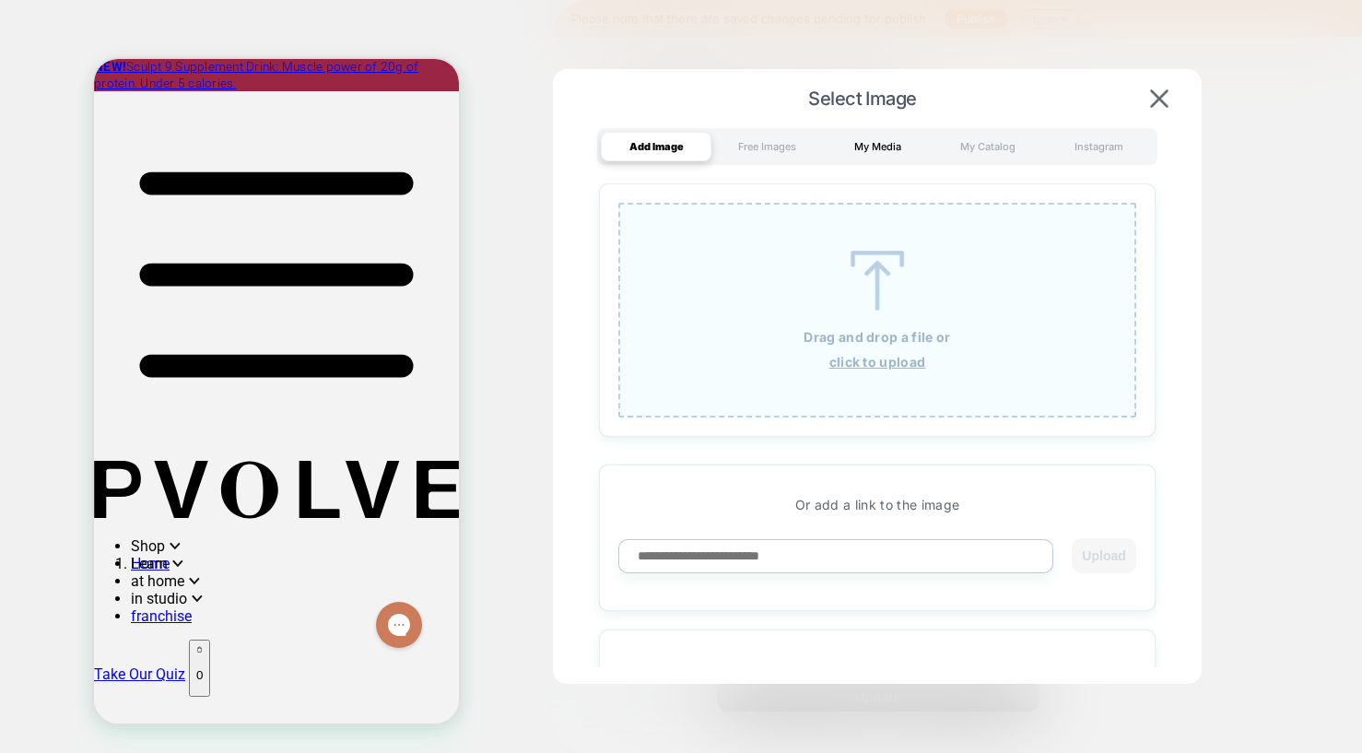
click at [897, 140] on div "My Media" at bounding box center [877, 146] width 111 height 29
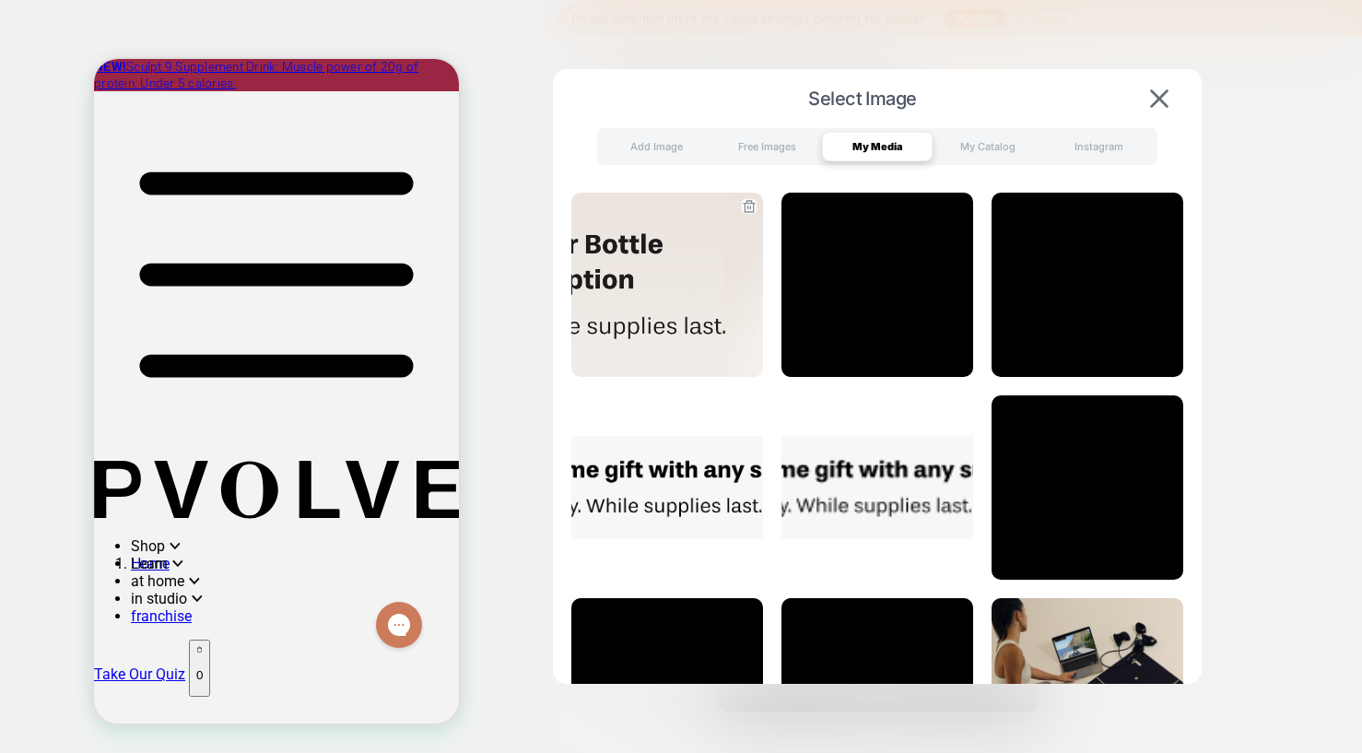
click at [676, 289] on img at bounding box center [668, 285] width 192 height 184
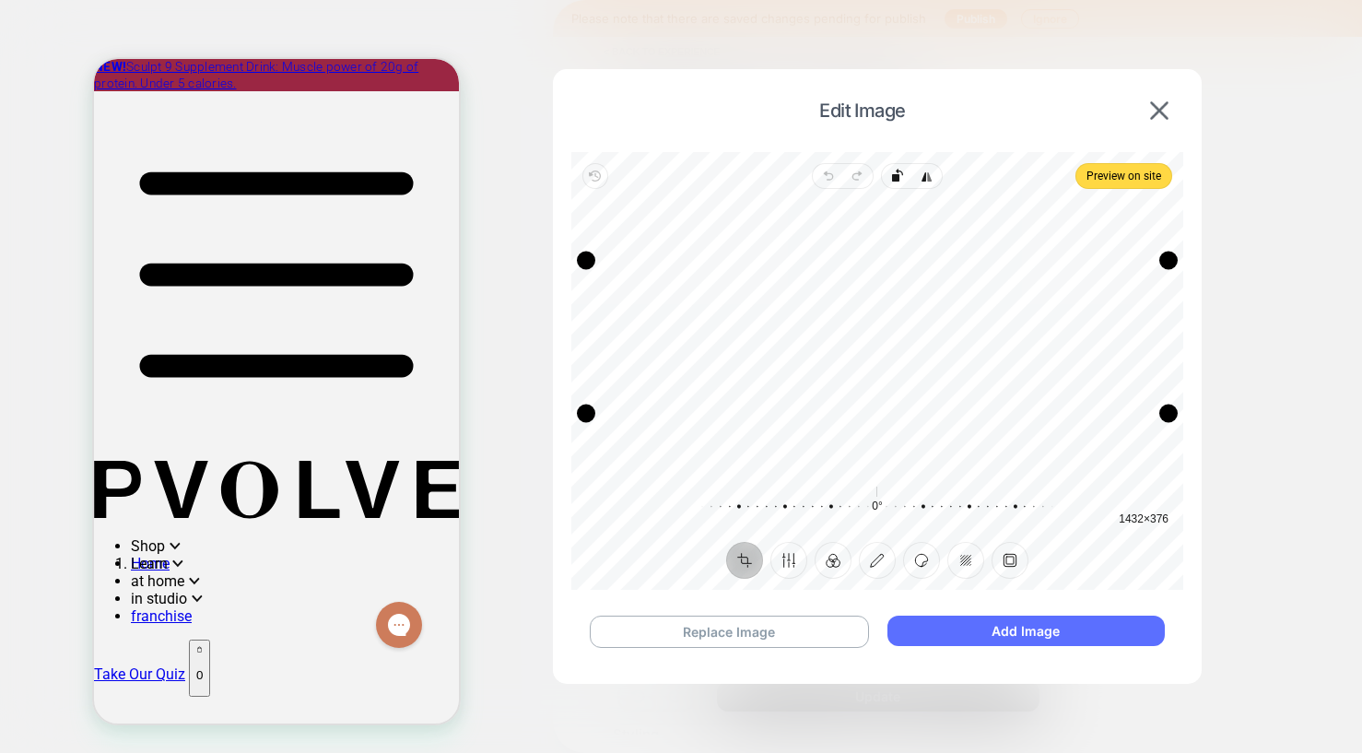
click at [1018, 631] on button "Add Image" at bounding box center [1026, 631] width 277 height 30
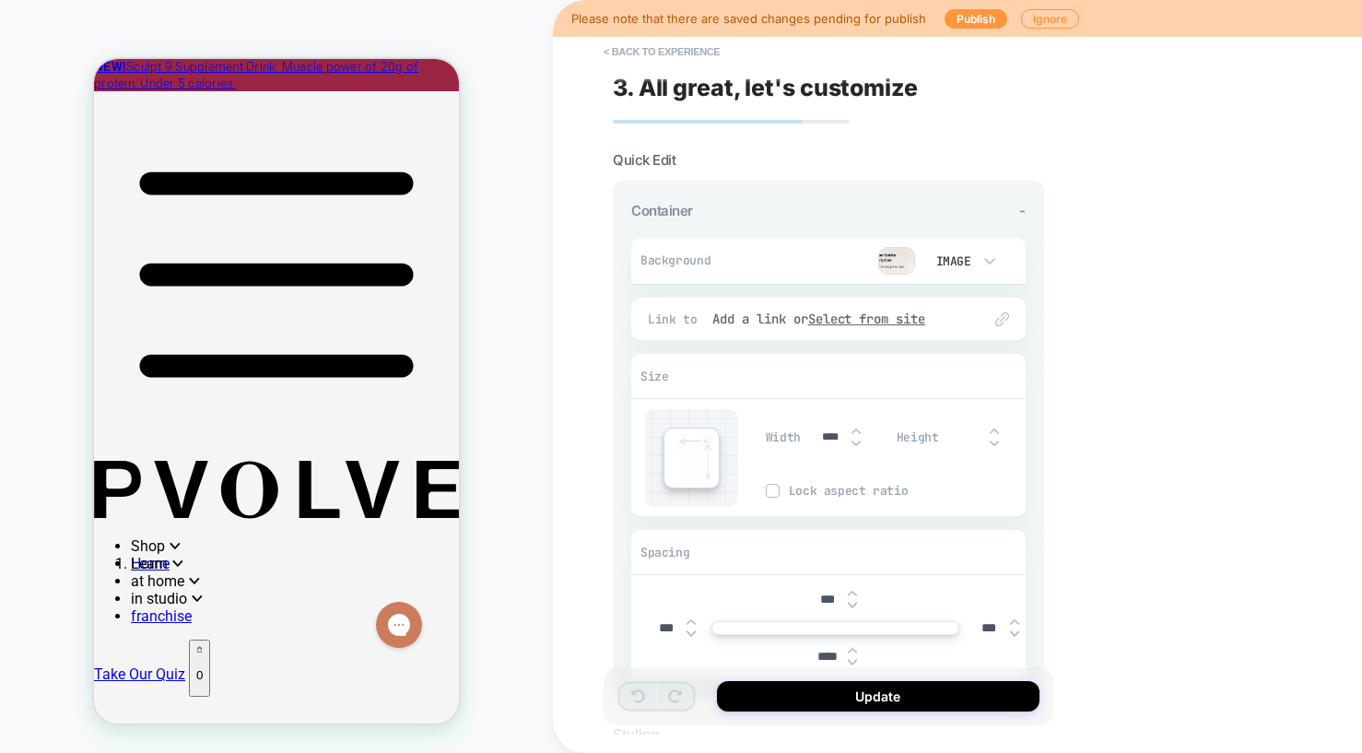
click at [851, 650] on img at bounding box center [852, 650] width 9 height 7
type input "****"
click at [853, 605] on img at bounding box center [852, 605] width 9 height 7
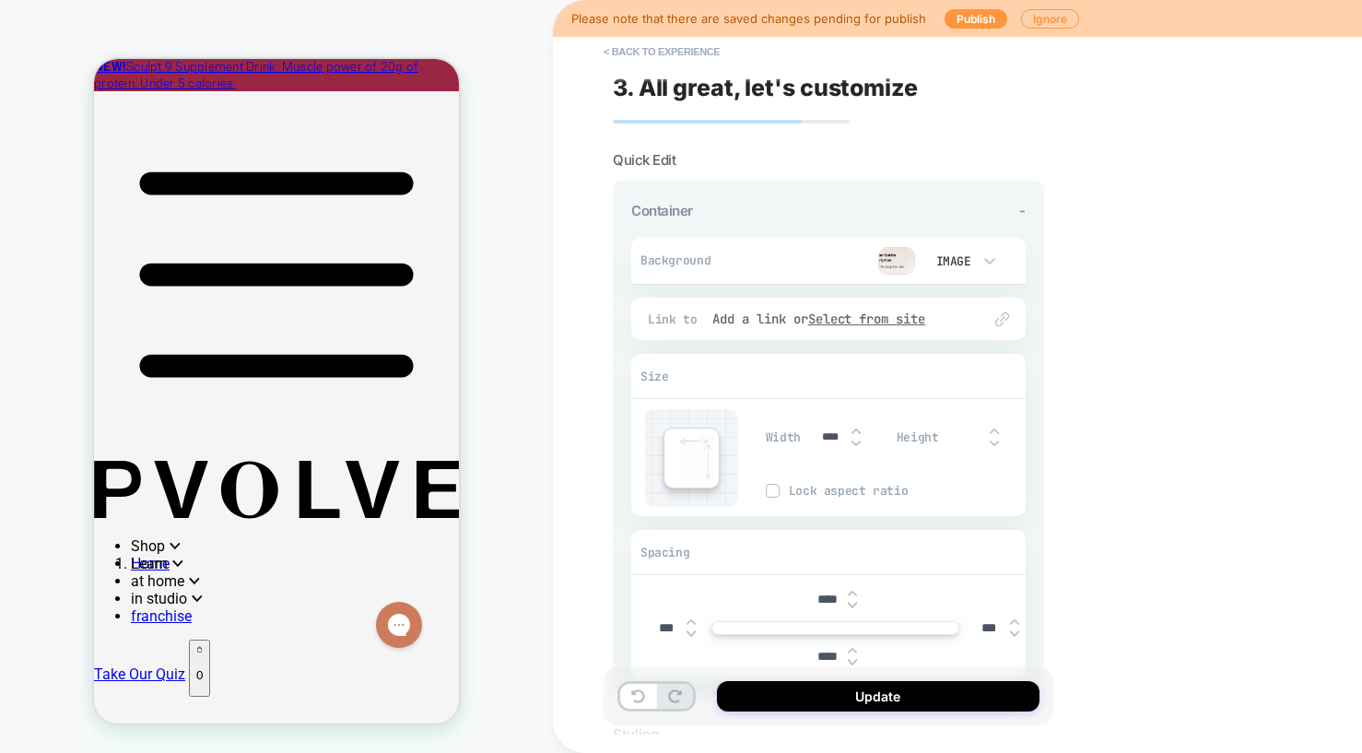
click at [853, 606] on img at bounding box center [852, 605] width 9 height 7
click at [851, 605] on img at bounding box center [852, 605] width 9 height 7
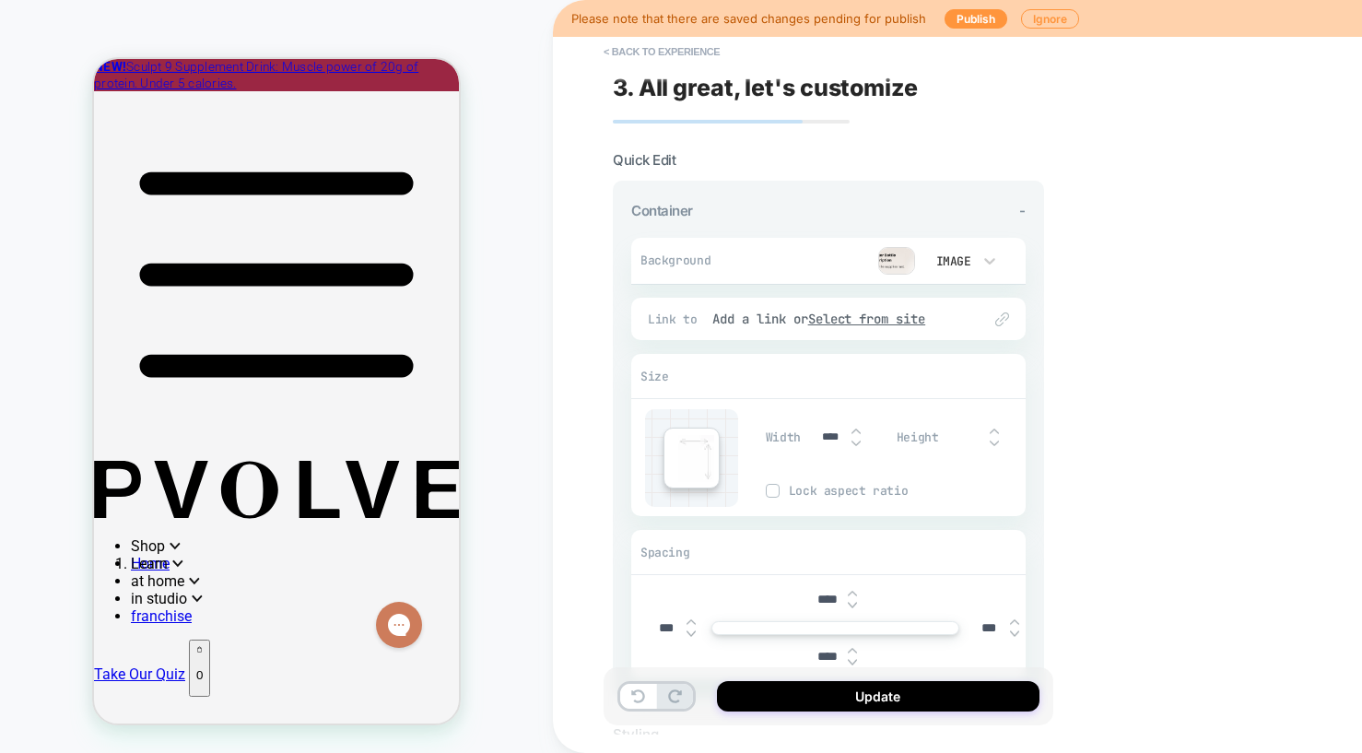
click at [854, 593] on img at bounding box center [852, 593] width 9 height 7
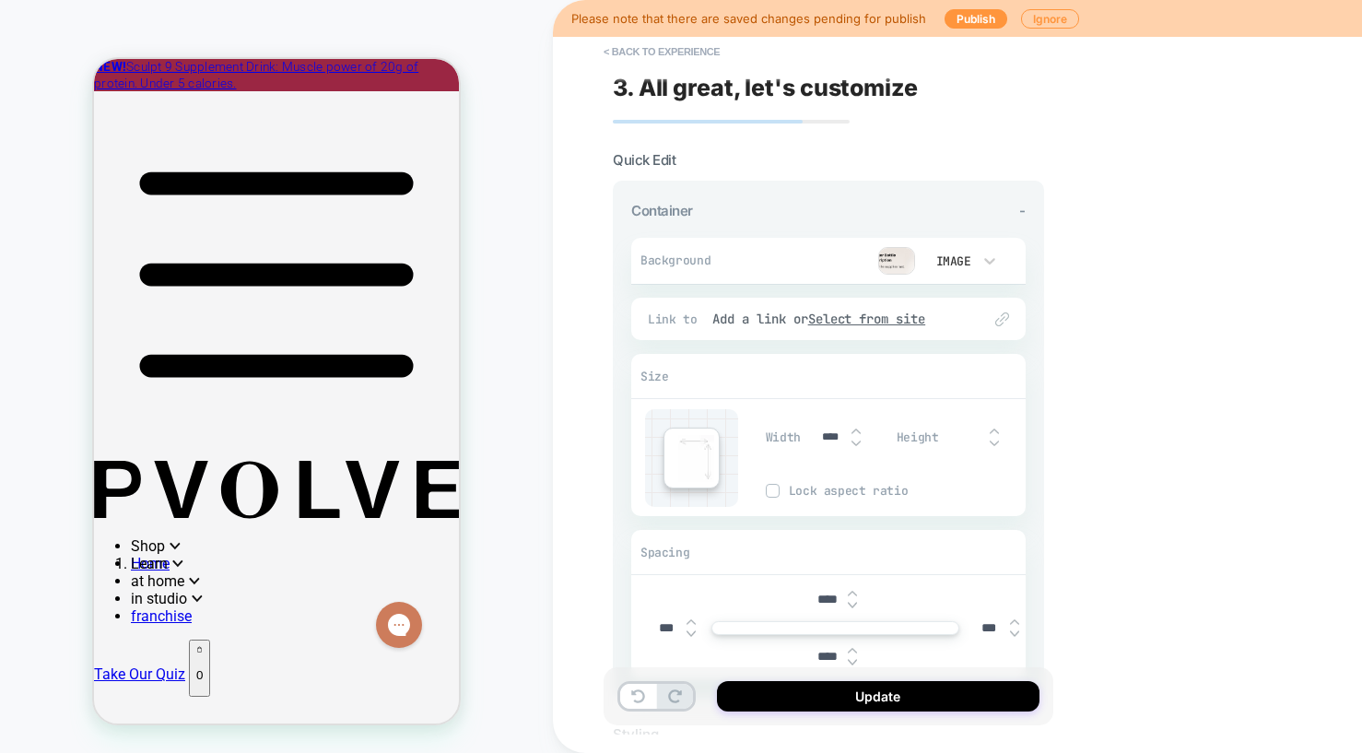
click at [854, 593] on img at bounding box center [852, 593] width 9 height 7
click at [853, 605] on img at bounding box center [852, 605] width 9 height 7
type input "***"
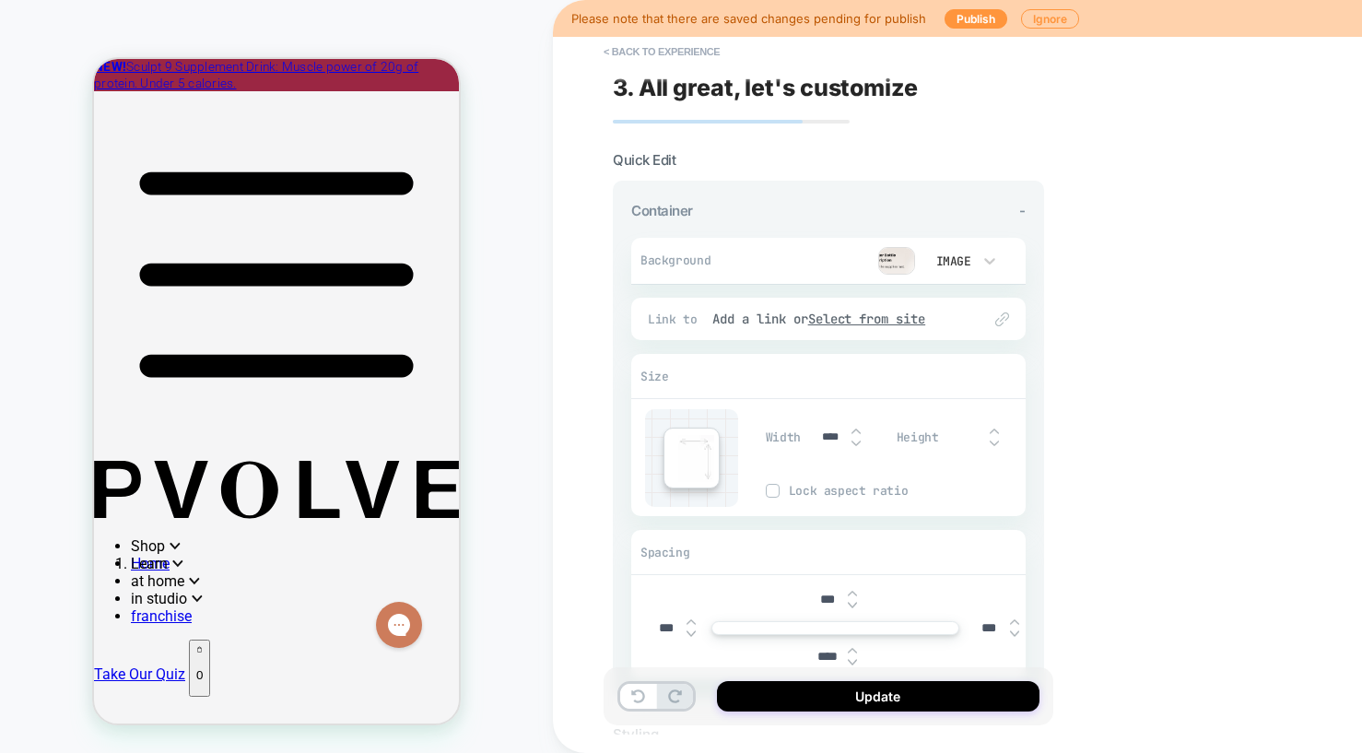
click at [853, 647] on img at bounding box center [852, 650] width 9 height 7
click at [854, 665] on img at bounding box center [852, 662] width 9 height 7
type input "****"
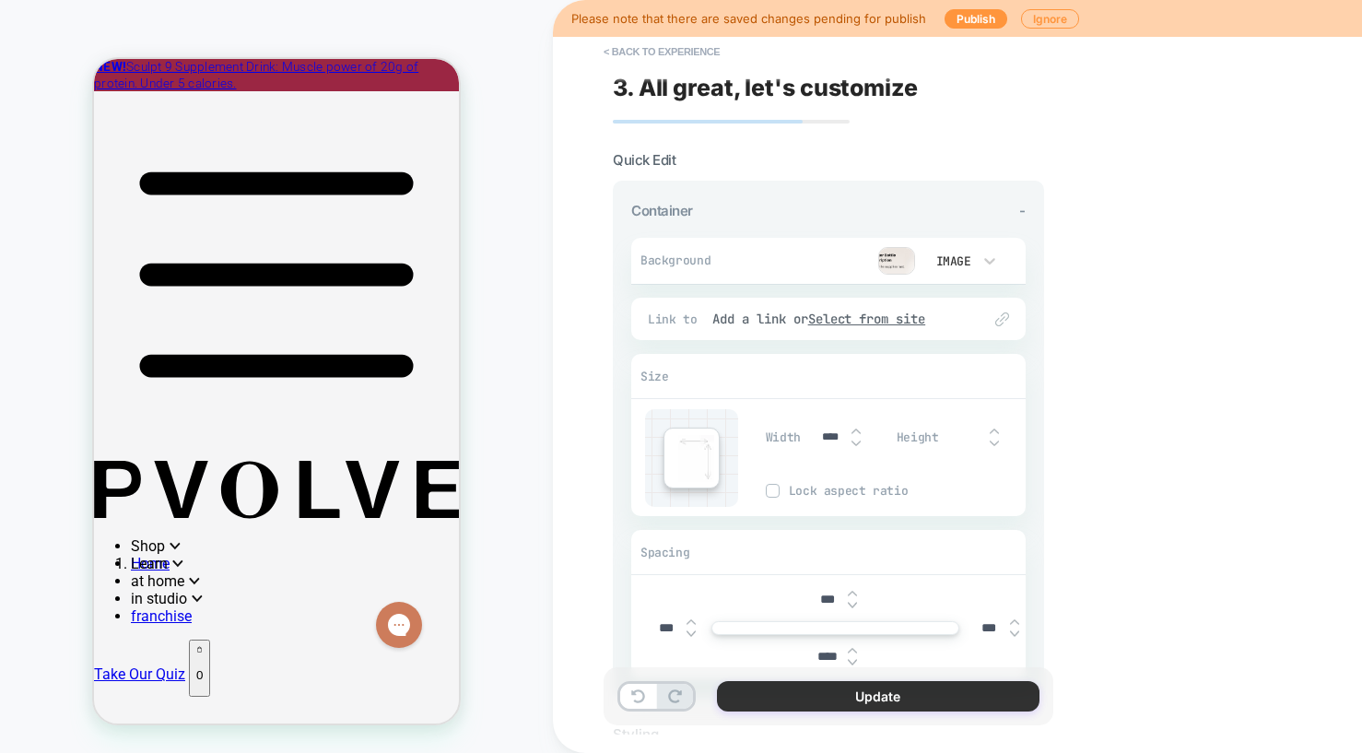
click at [862, 690] on button "Update" at bounding box center [878, 696] width 323 height 30
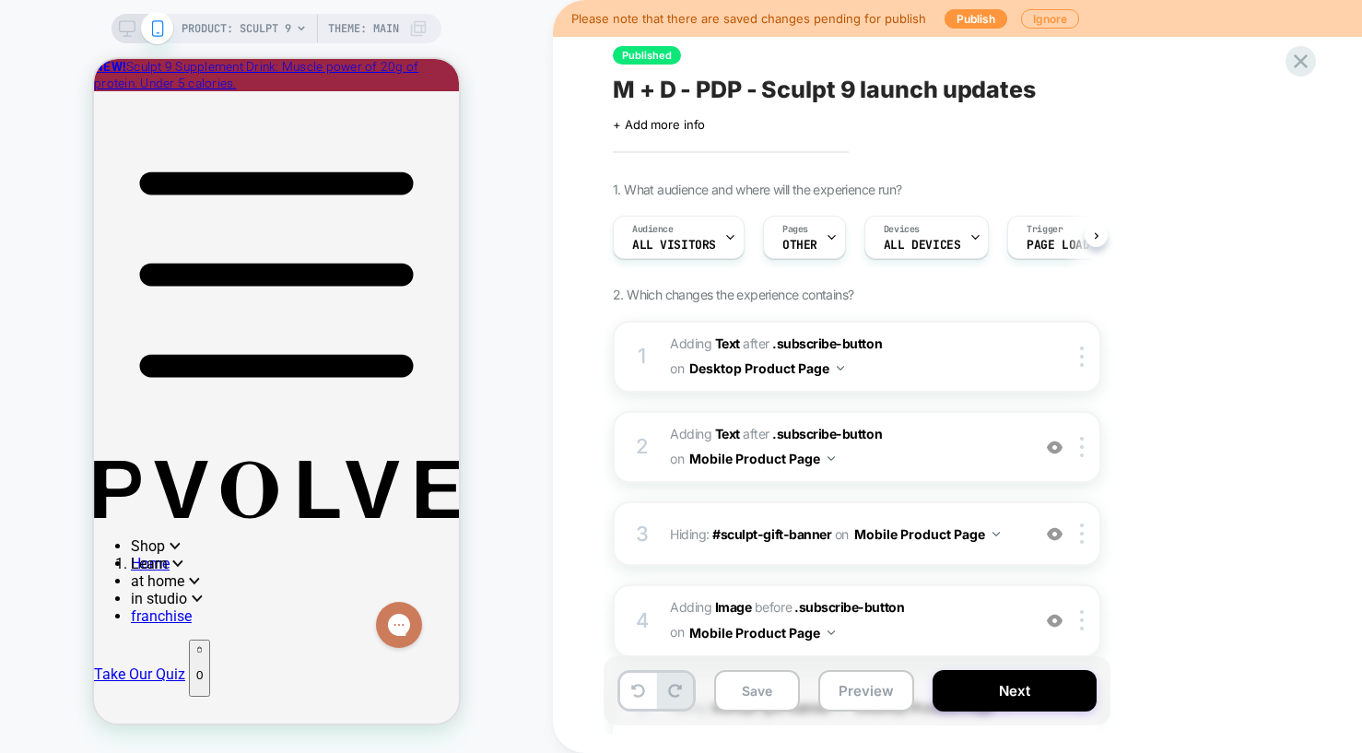
scroll to position [0, 1]
click at [784, 688] on button "Save" at bounding box center [757, 690] width 86 height 41
click at [969, 24] on button "Publish" at bounding box center [976, 18] width 63 height 19
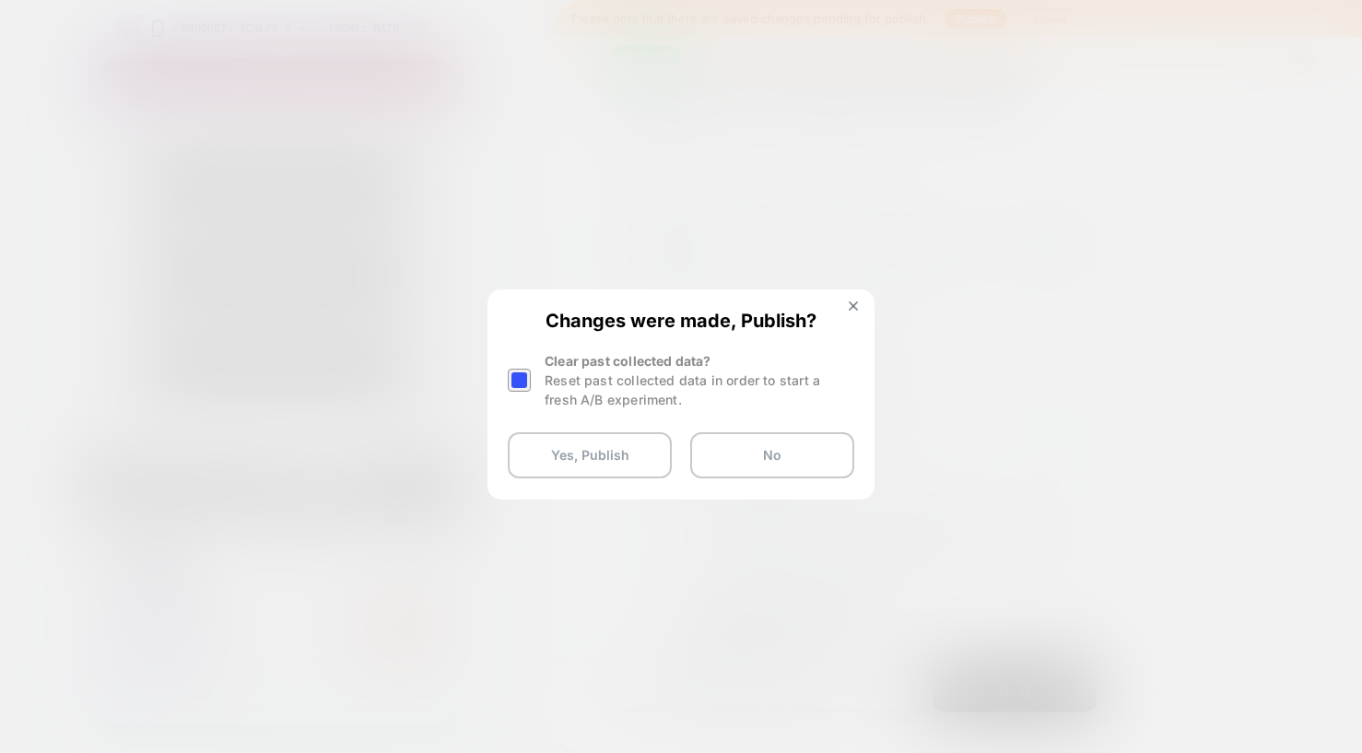
click at [532, 383] on div at bounding box center [522, 380] width 28 height 58
click at [520, 383] on div at bounding box center [519, 380] width 23 height 23
click at [539, 449] on button "Yes, Publish" at bounding box center [590, 455] width 164 height 46
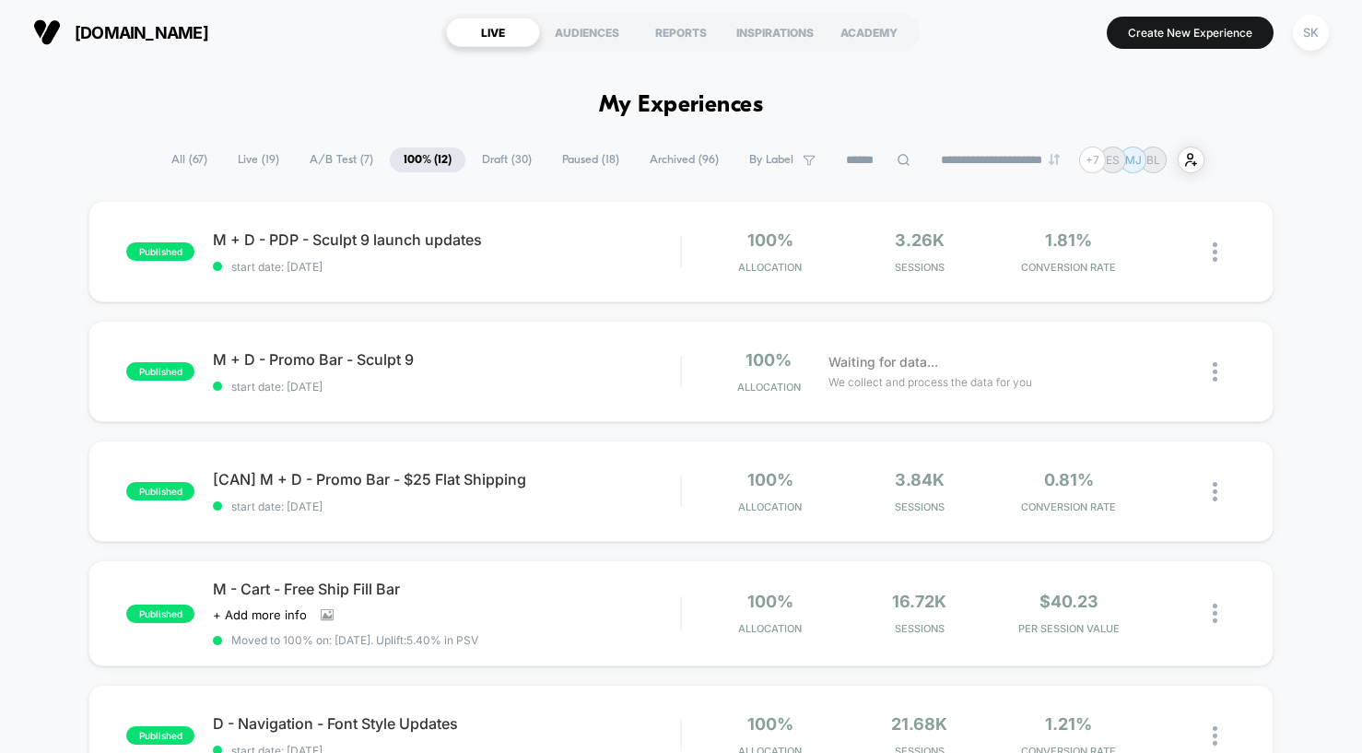
click at [329, 151] on span "A/B Test ( 7 )" at bounding box center [341, 159] width 91 height 25
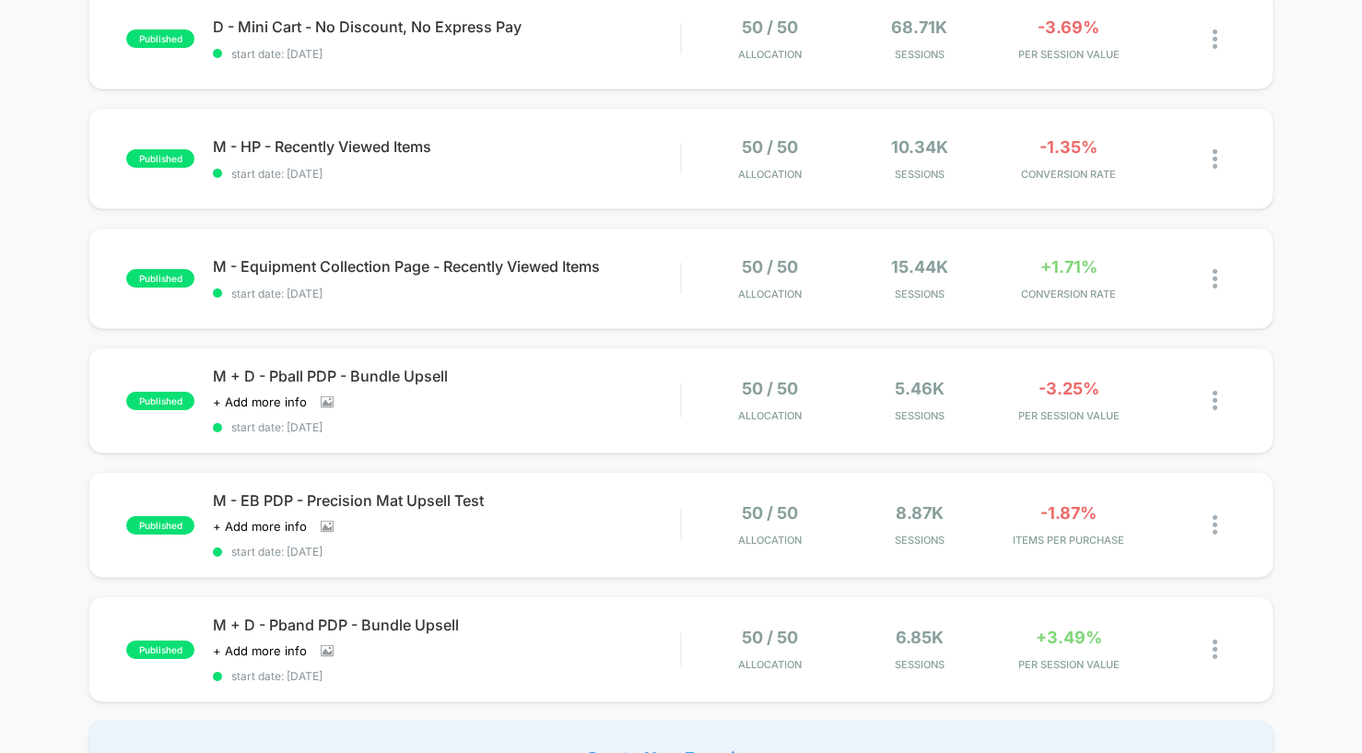
scroll to position [337, 0]
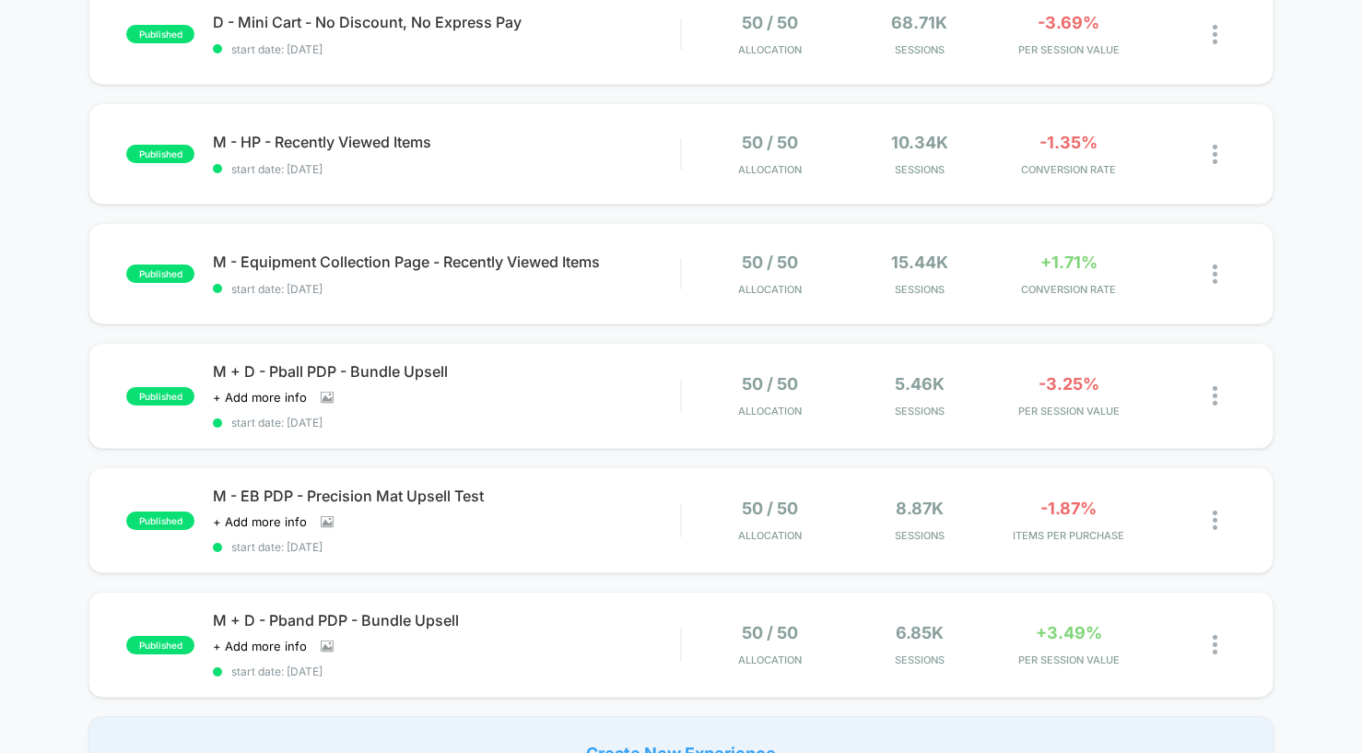
click at [417, 85] on div "published D - Mini Cart - No Discount, No Express Pay start date: [DATE] 50 / 5…" at bounding box center [680, 33] width 1185 height 101
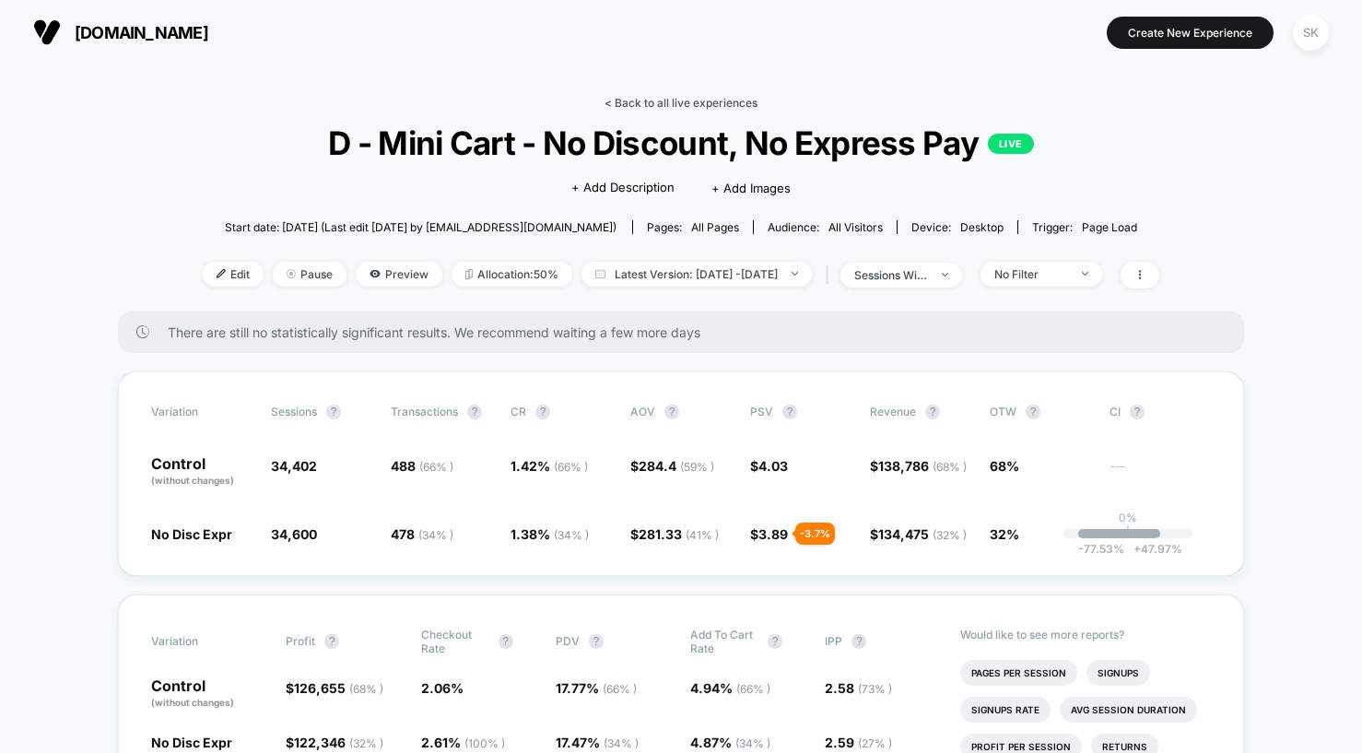
click at [618, 101] on link "< Back to all live experiences" at bounding box center [681, 103] width 153 height 14
